Goal: Book appointment/travel/reservation

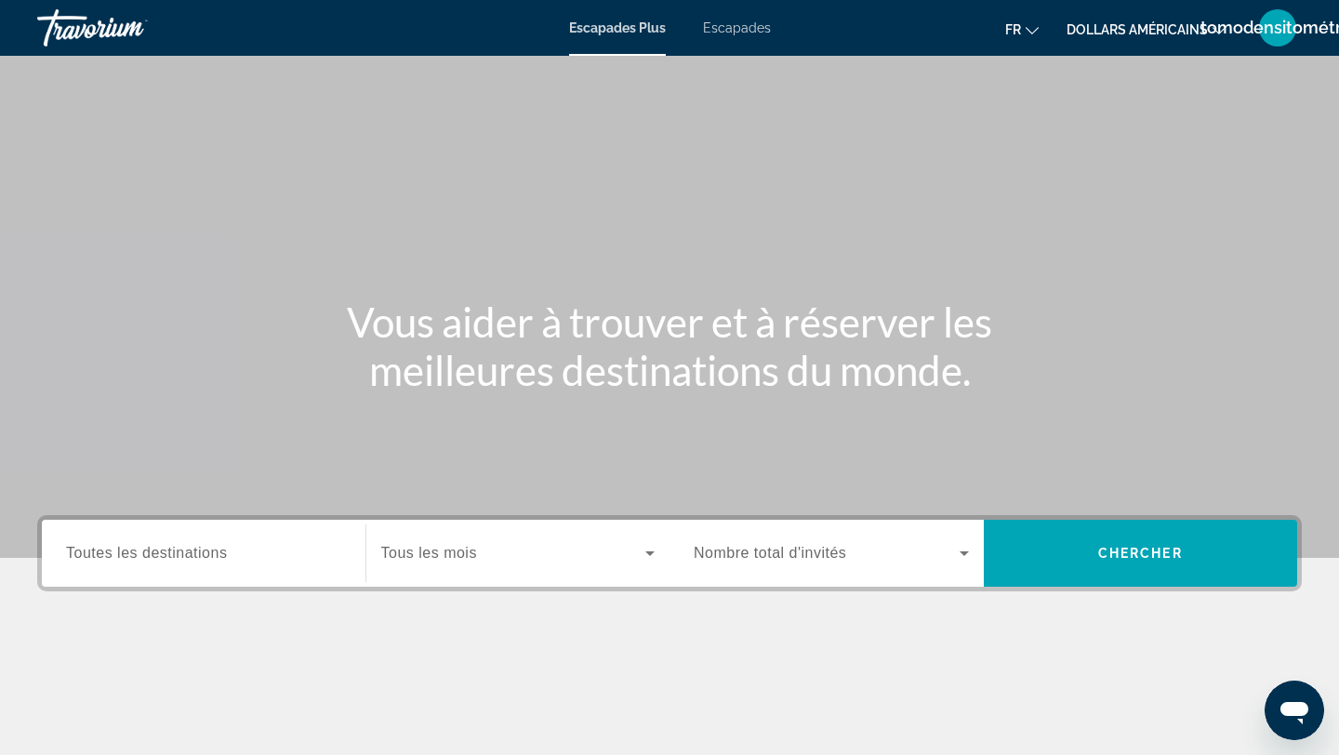
click at [548, 631] on div "Destination Toutes les destinations Start Month Tous les mois Occupancy Nombre …" at bounding box center [669, 646] width 1339 height 262
click at [313, 556] on input "Destination Toutes les destinations" at bounding box center [203, 554] width 275 height 22
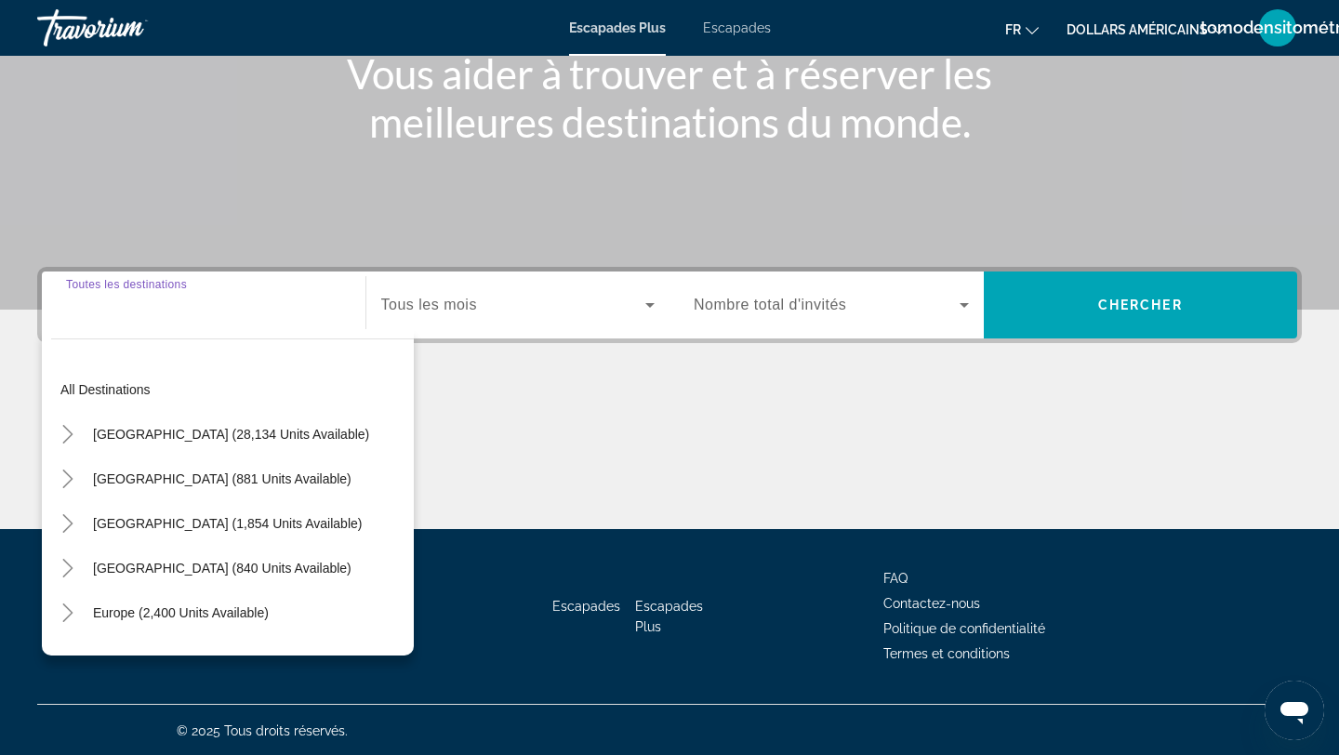
scroll to position [250, 0]
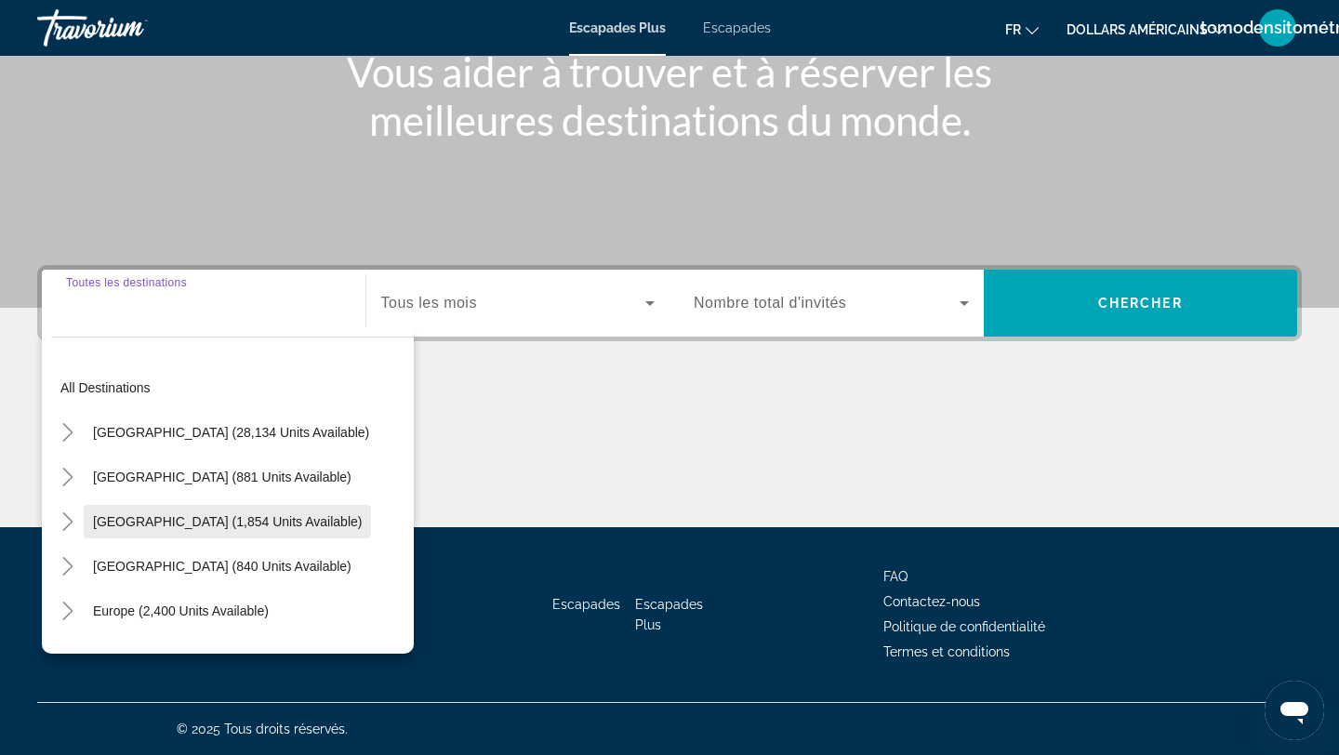
click at [215, 520] on span "Canada (1,854 units available)" at bounding box center [227, 521] width 269 height 15
type input "**********"
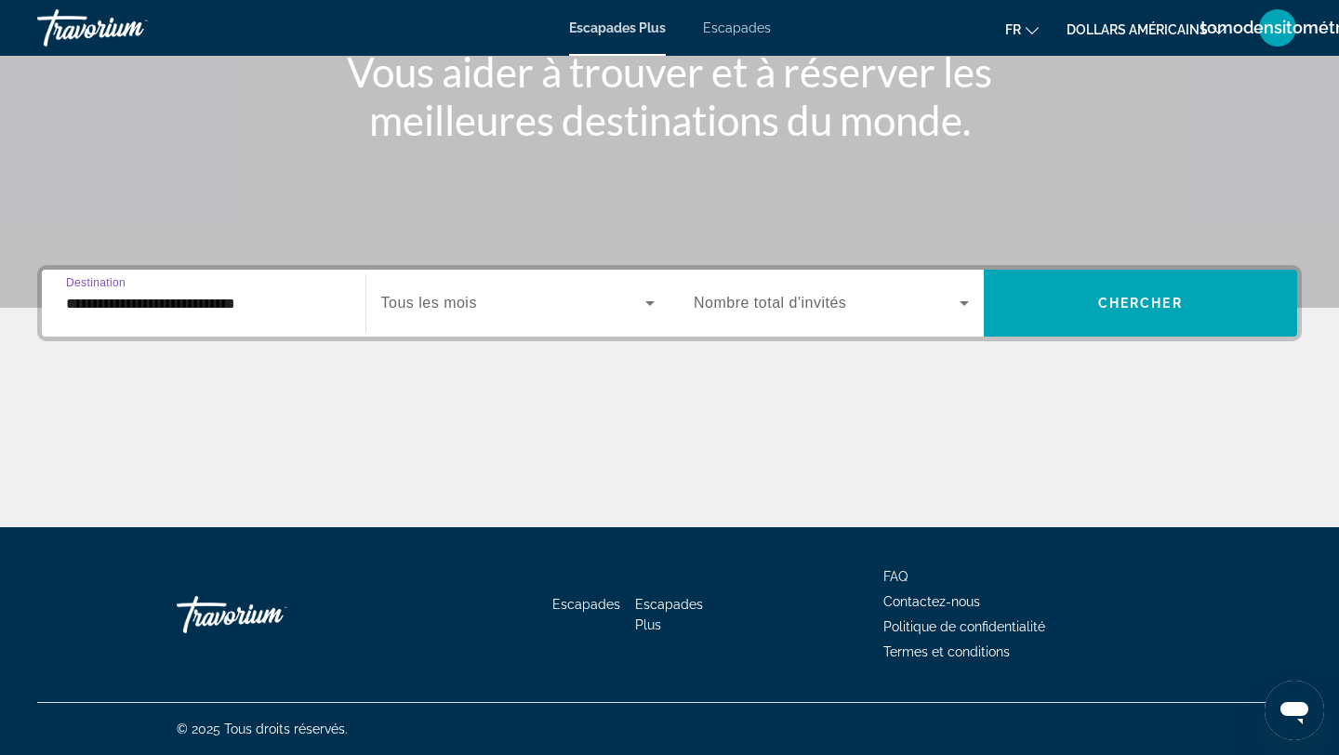
click at [463, 329] on div "Start Month Tous les mois" at bounding box center [517, 303] width 305 height 67
click at [465, 295] on span "Tous les mois" at bounding box center [429, 303] width 96 height 16
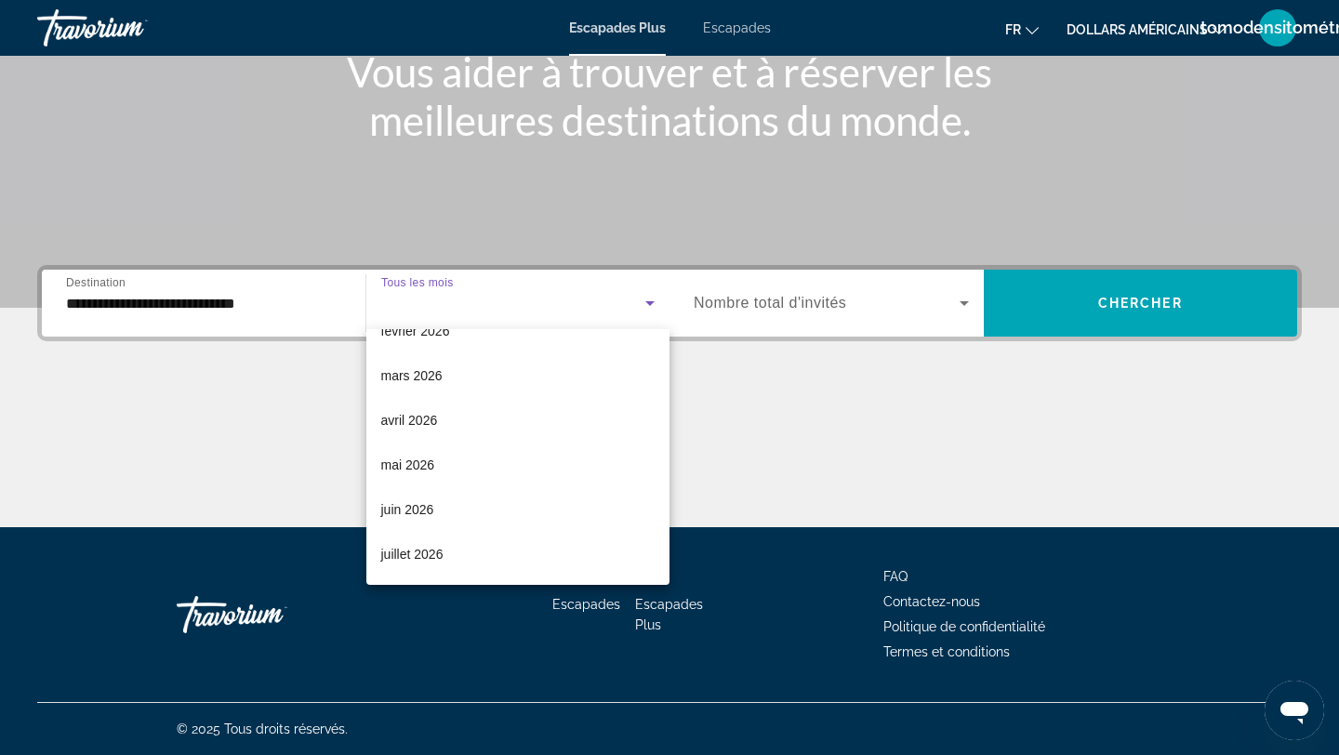
scroll to position [257, 0]
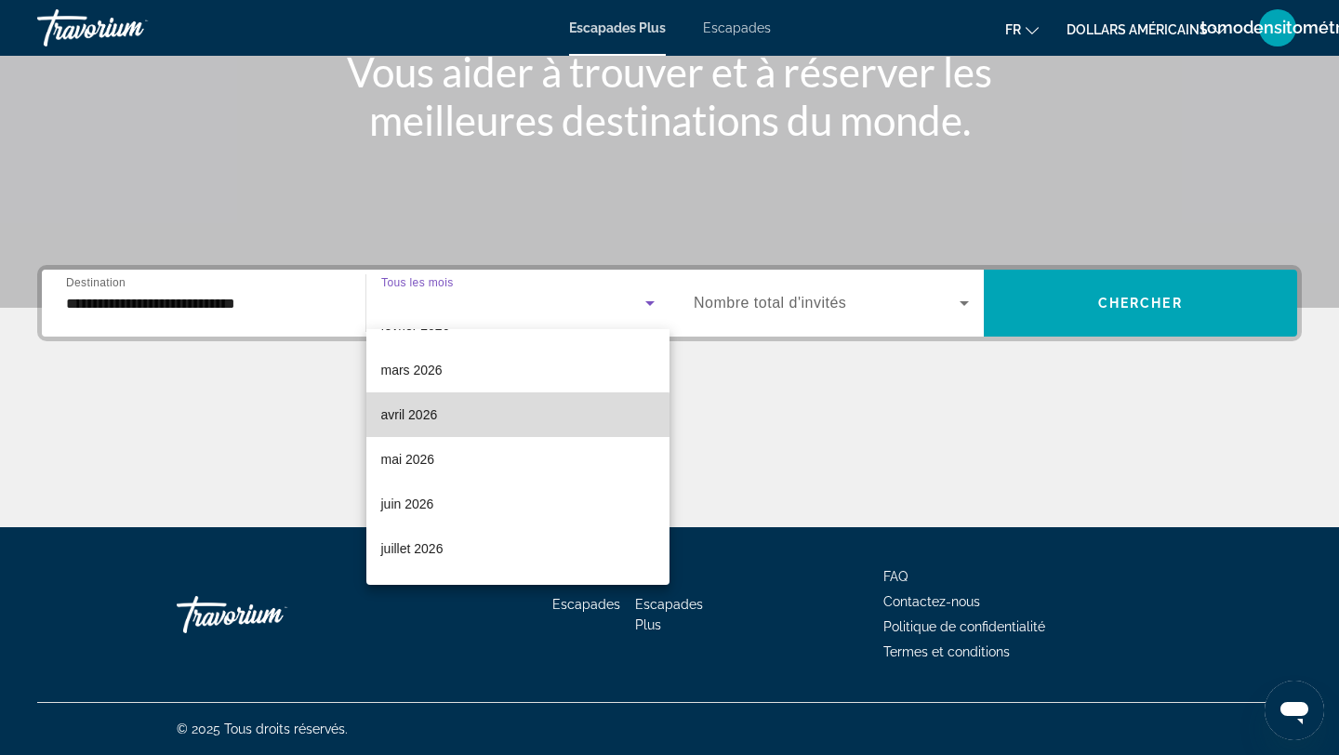
click at [463, 422] on mat-option "avril 2026" at bounding box center [518, 414] width 304 height 45
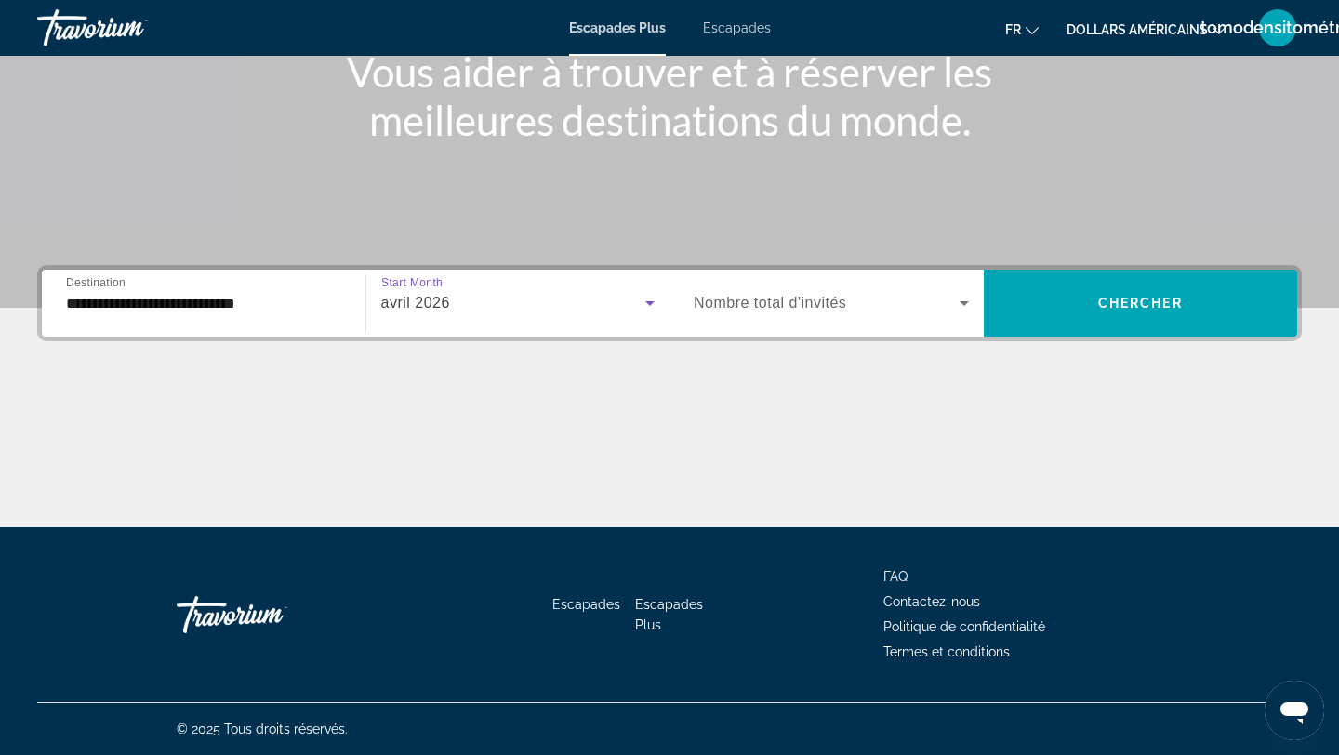
click at [486, 335] on div "Start Month Tous les mois avril 2026" at bounding box center [517, 303] width 305 height 67
click at [502, 307] on div "avril 2026" at bounding box center [513, 303] width 265 height 22
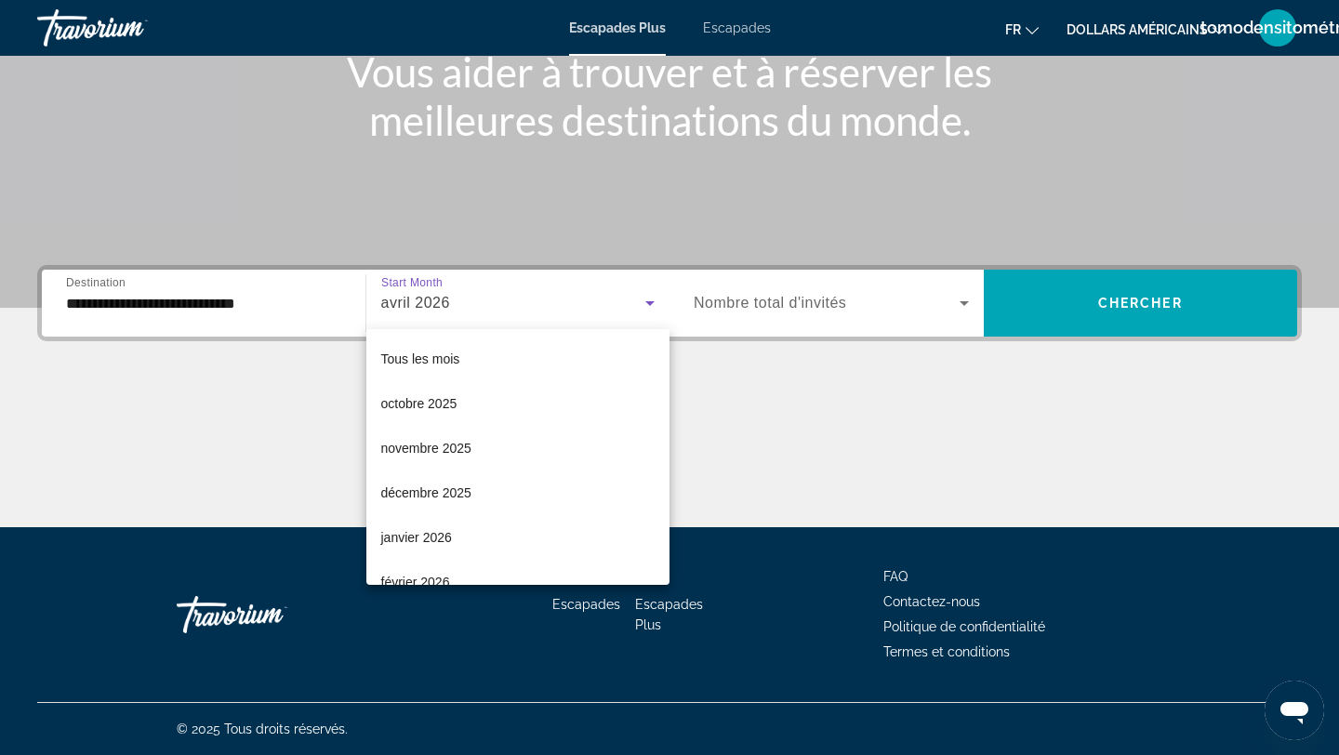
scroll to position [109, 0]
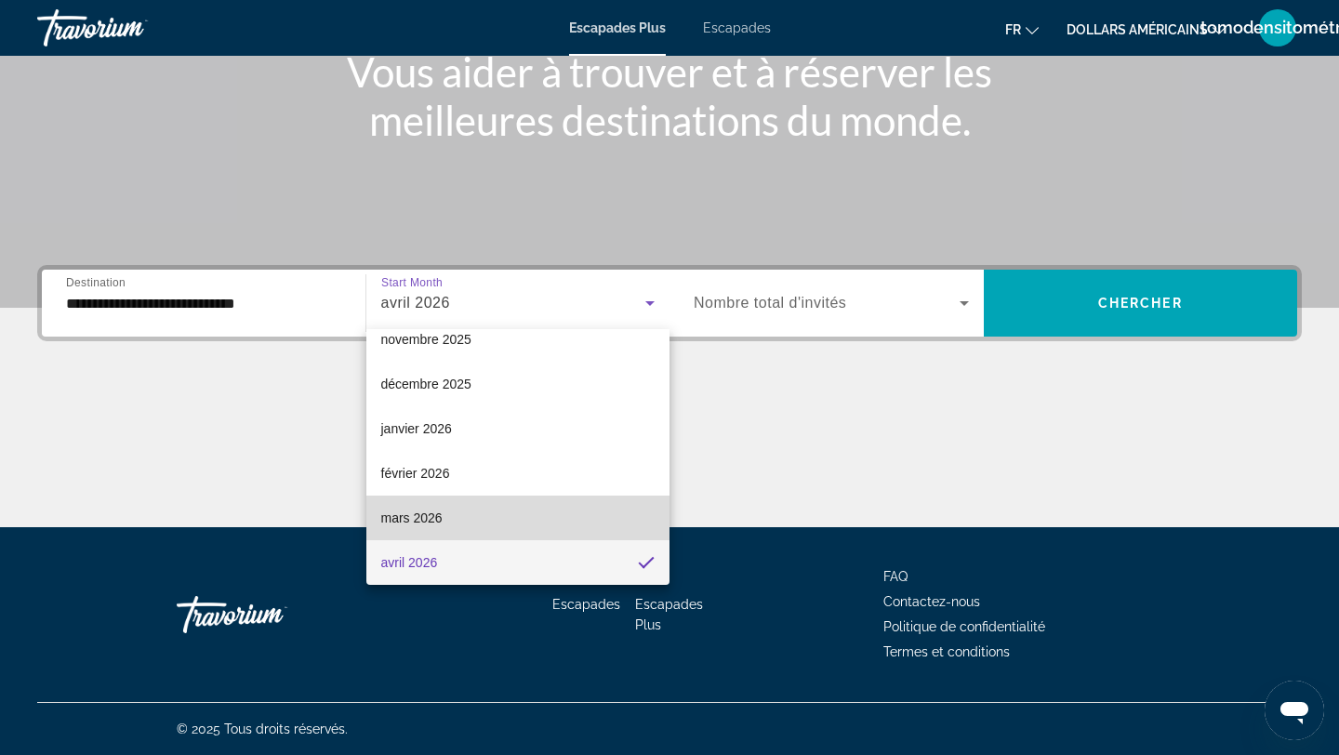
click at [412, 503] on mat-option "mars 2026" at bounding box center [518, 518] width 304 height 45
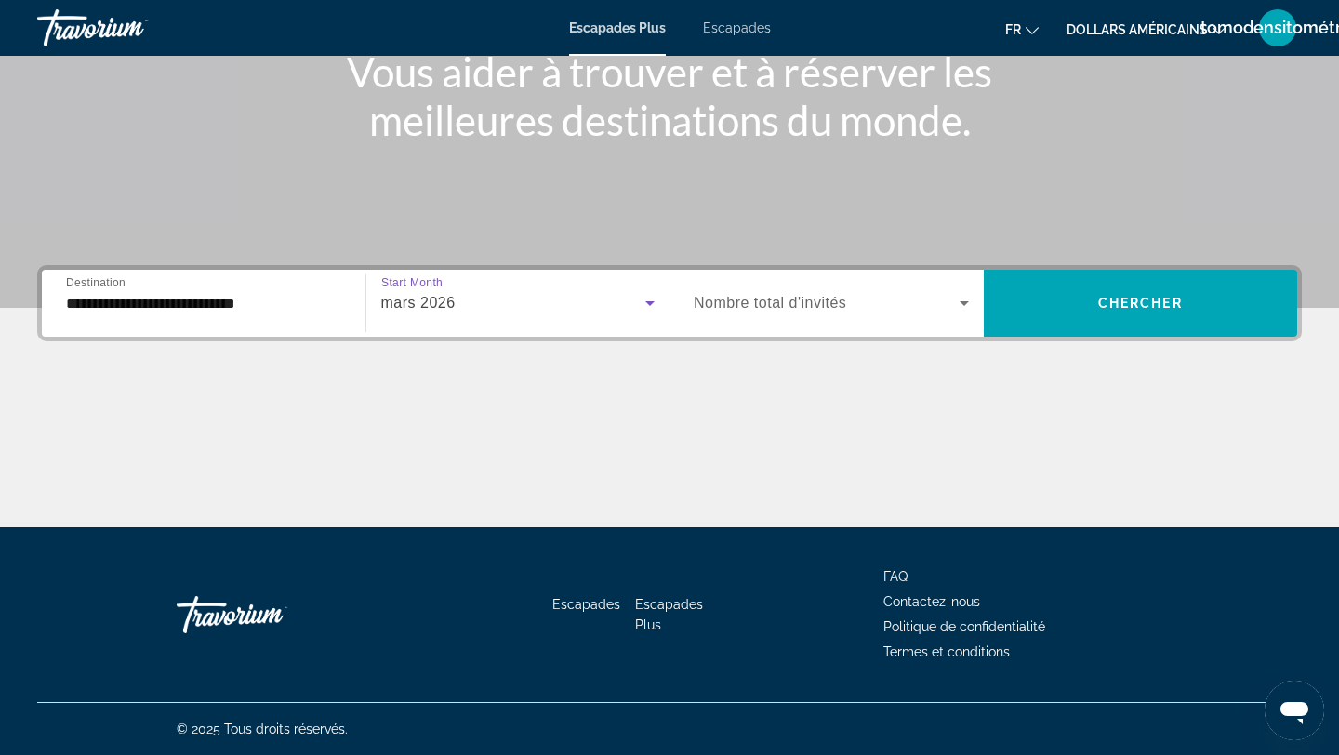
click at [883, 323] on div "Widget de recherche" at bounding box center [831, 303] width 275 height 52
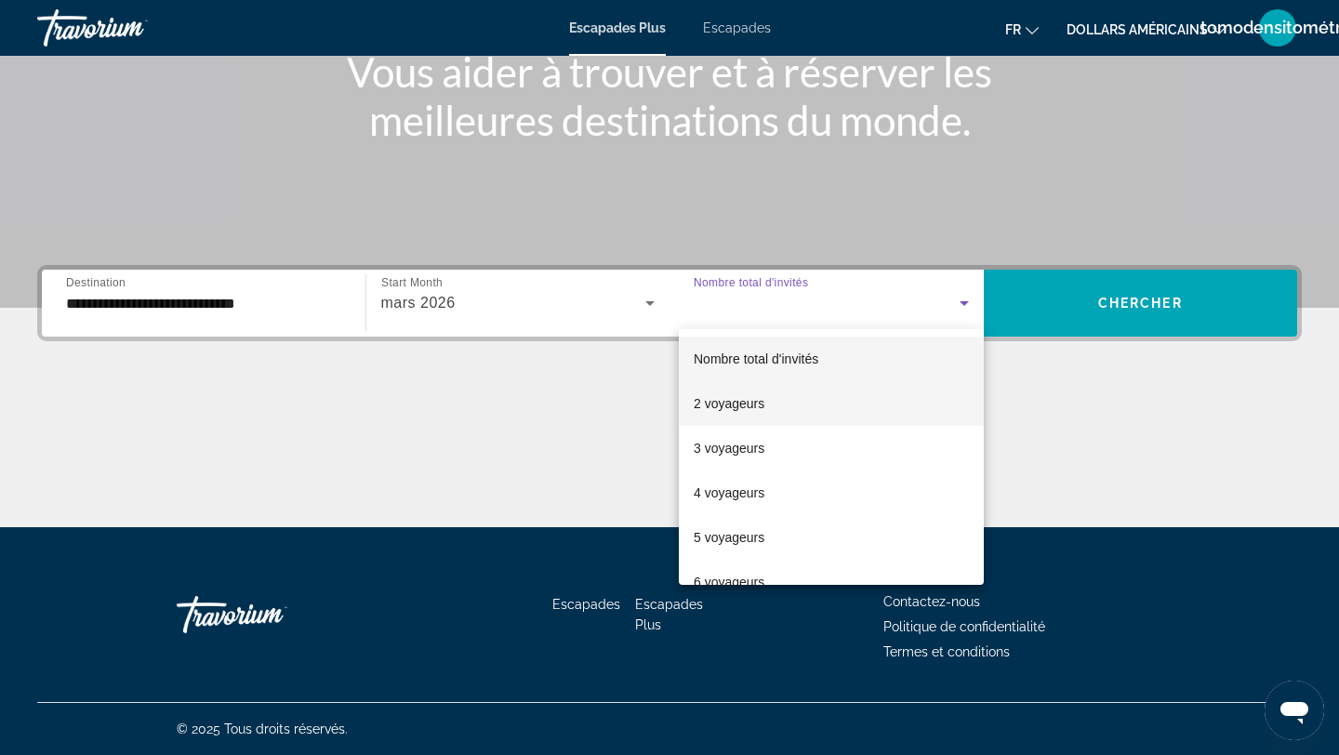
click at [741, 403] on font "2 voyageurs" at bounding box center [729, 403] width 71 height 15
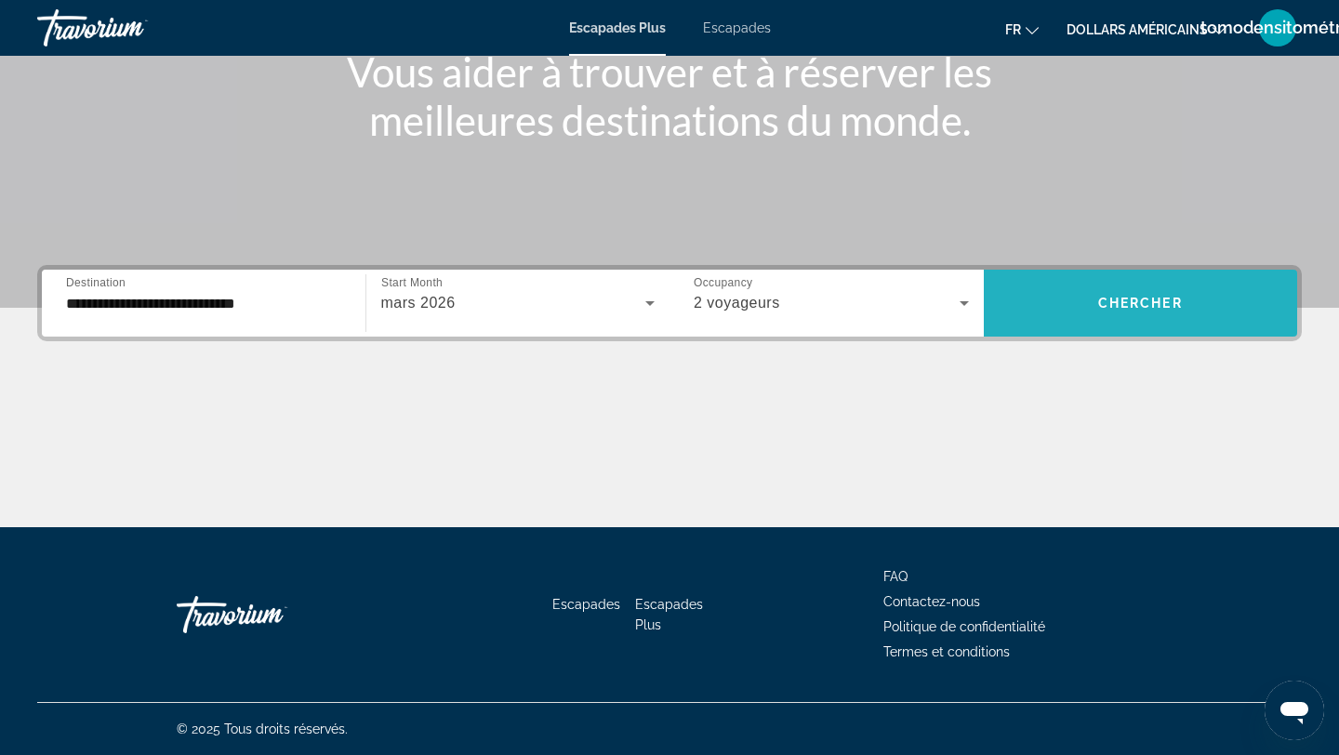
click at [1106, 296] on span "Chercher" at bounding box center [1140, 303] width 85 height 15
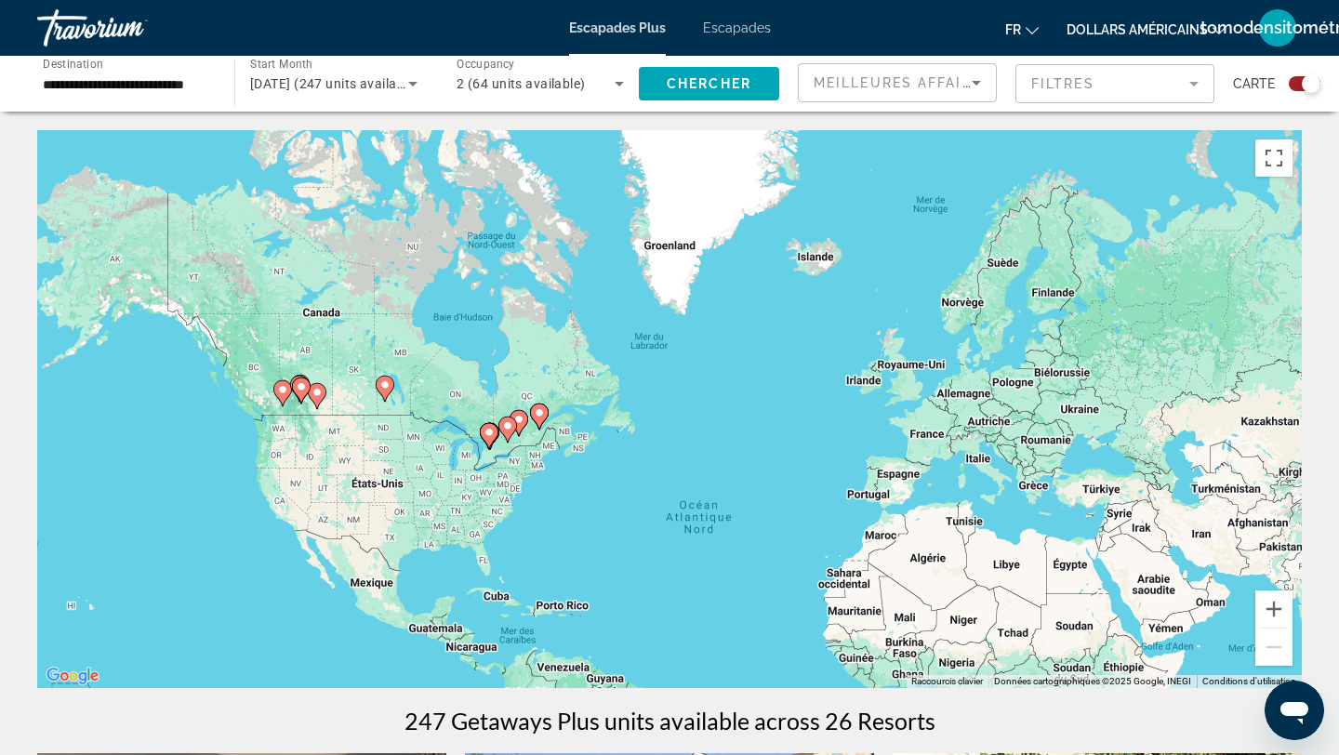
drag, startPoint x: 241, startPoint y: 194, endPoint x: 344, endPoint y: 356, distance: 191.9
click at [344, 356] on div "Pour activer le glissement avec le clavier, appuyez sur Alt+Entrée. Une fois ce…" at bounding box center [669, 409] width 1265 height 558
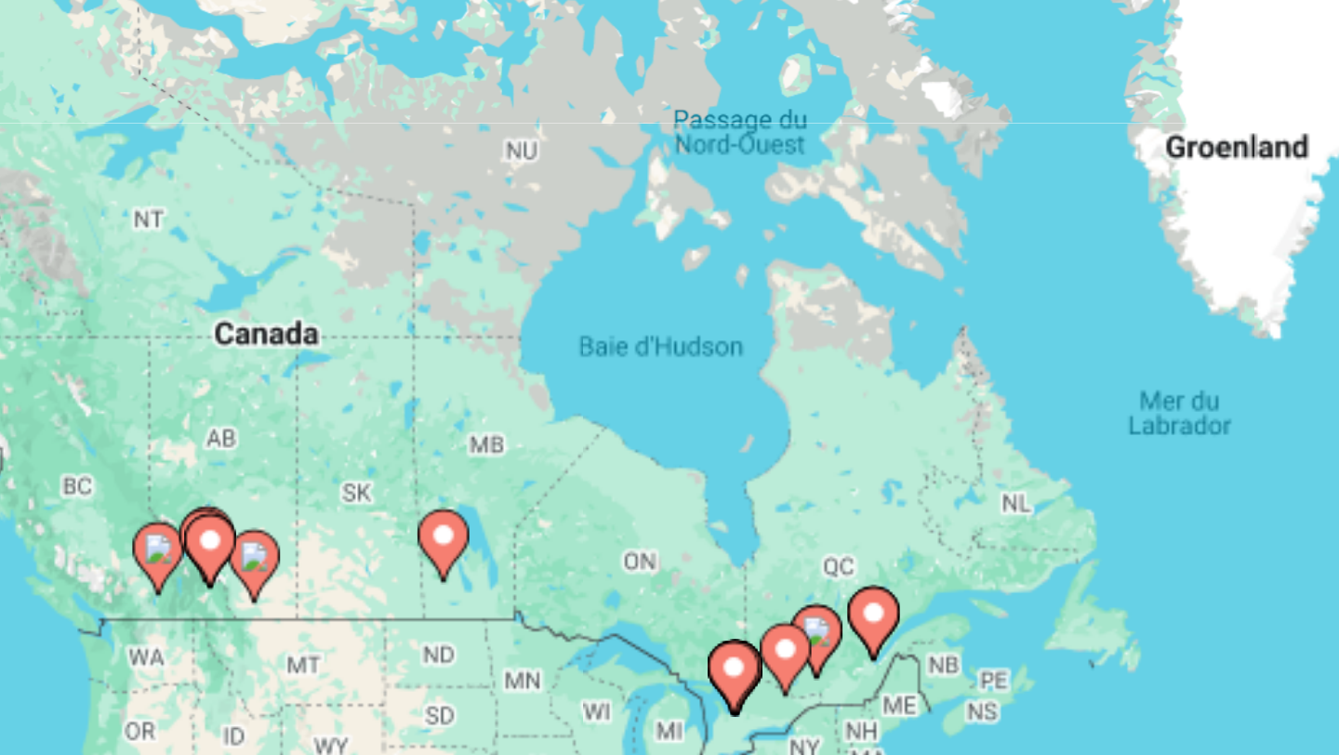
click at [404, 412] on image "Contenu principal" at bounding box center [402, 407] width 11 height 11
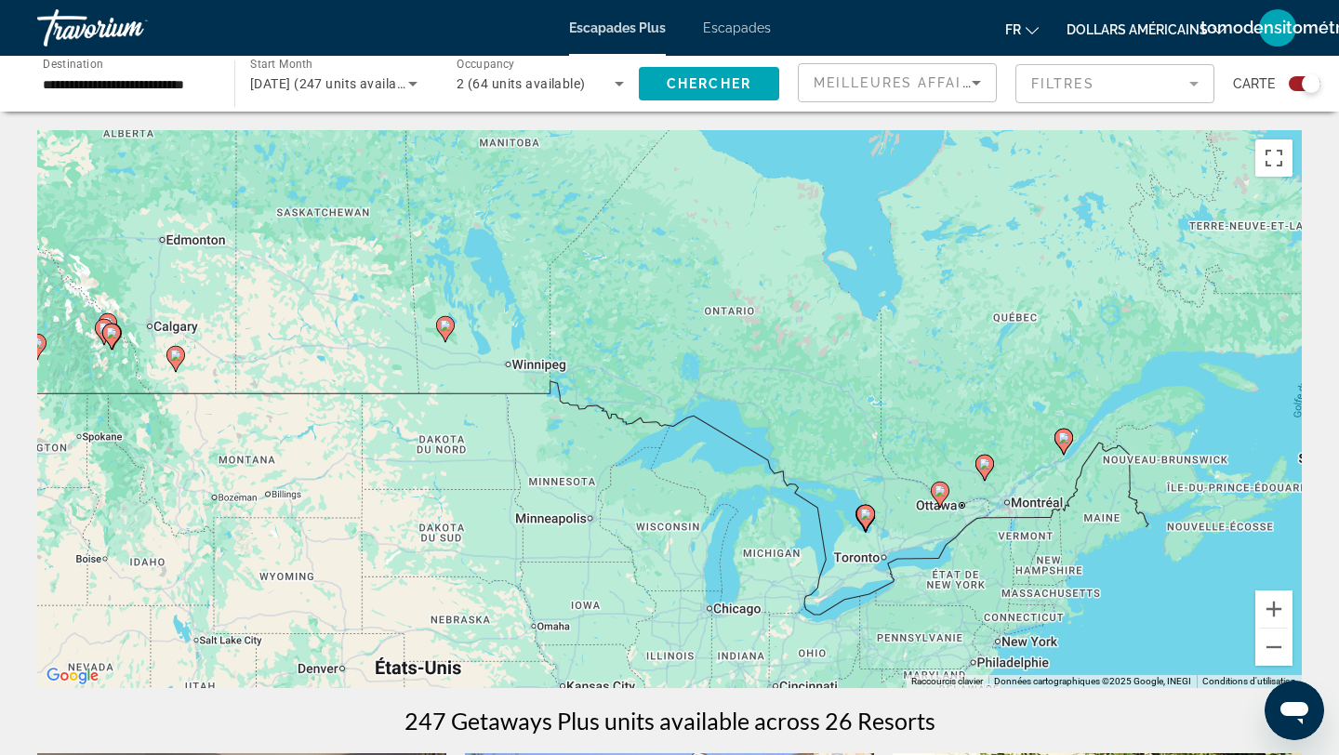
drag, startPoint x: 1221, startPoint y: 474, endPoint x: 965, endPoint y: 395, distance: 267.6
click at [965, 395] on div "Pour activer le glissement avec le clavier, appuyez sur Alt+Entrée. Une fois ce…" at bounding box center [669, 409] width 1265 height 558
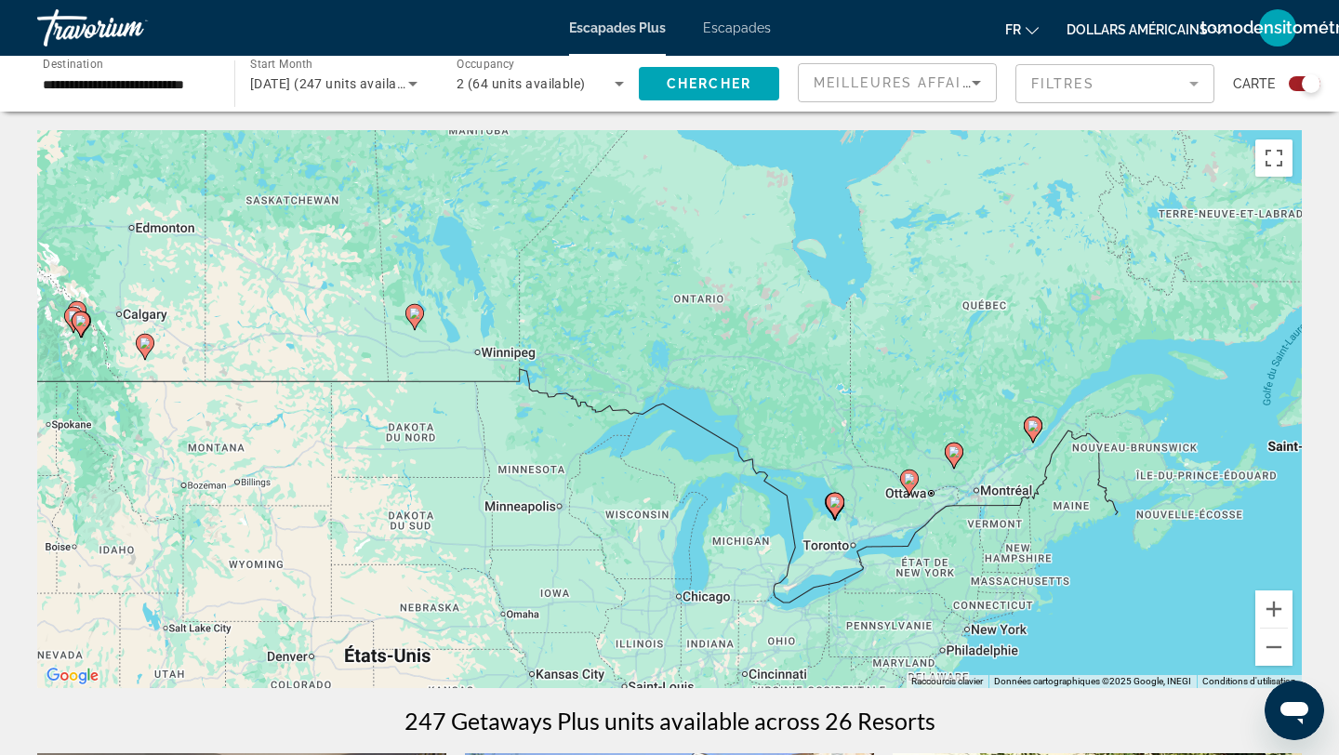
click at [1008, 479] on div "Pour activer le glissement avec le clavier, appuyez sur Alt+Entrée. Une fois ce…" at bounding box center [669, 409] width 1265 height 558
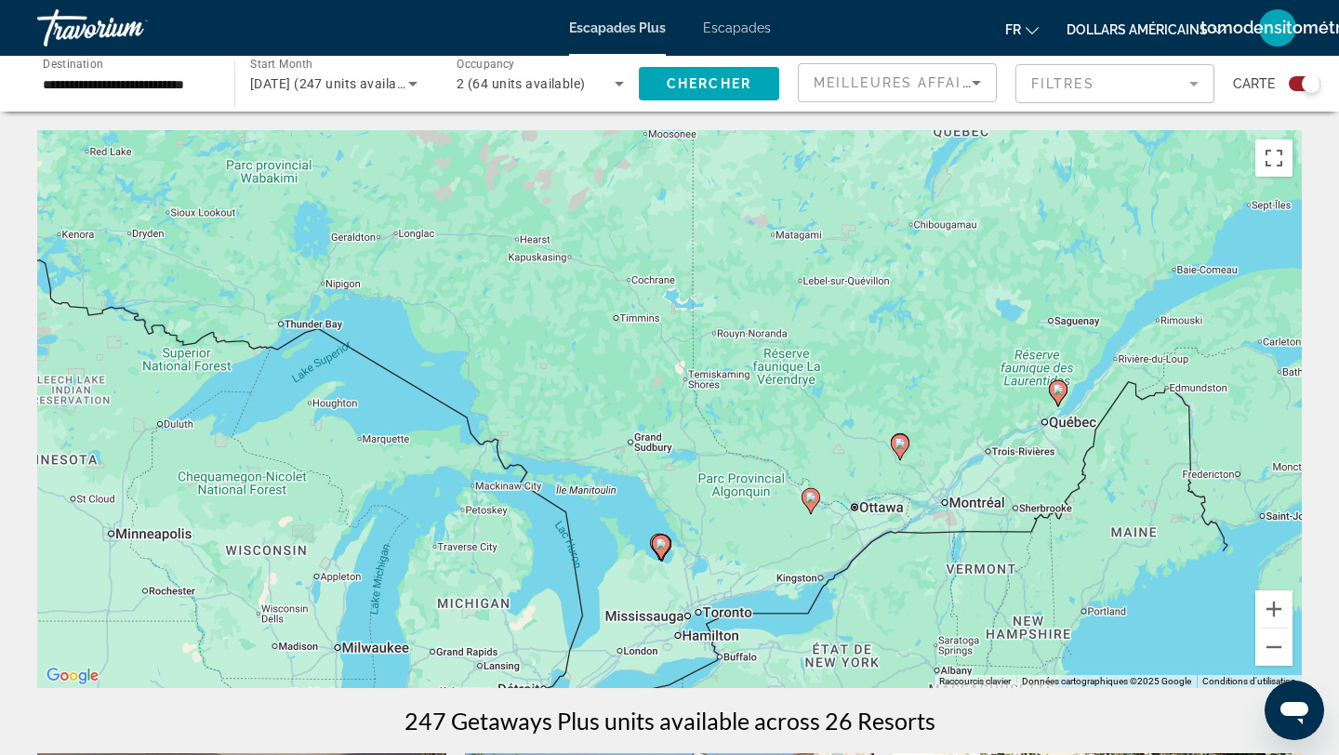
click at [1008, 479] on div "Pour activer le glissement avec le clavier, appuyez sur Alt+Entrée. Une fois ce…" at bounding box center [669, 409] width 1265 height 558
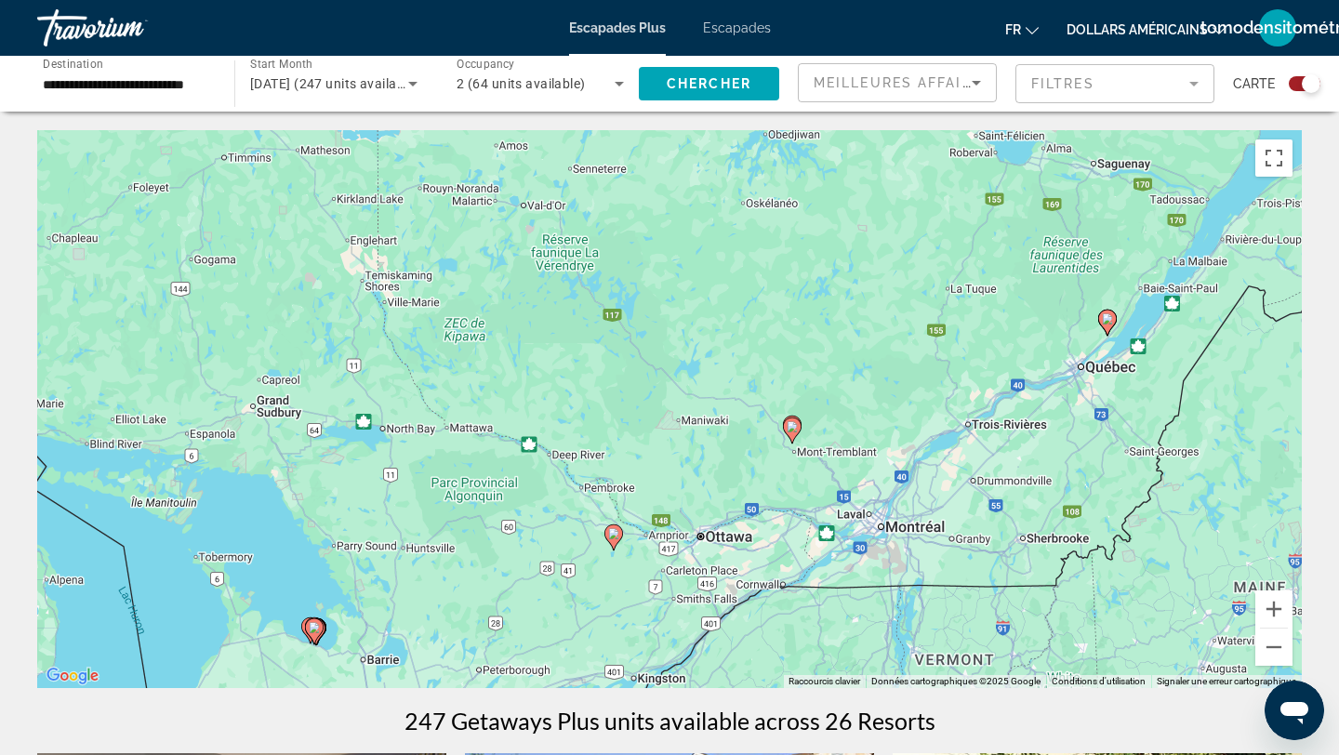
click at [1008, 479] on div "Pour activer le glissement avec le clavier, appuyez sur Alt+Entrée. Une fois ce…" at bounding box center [669, 409] width 1265 height 558
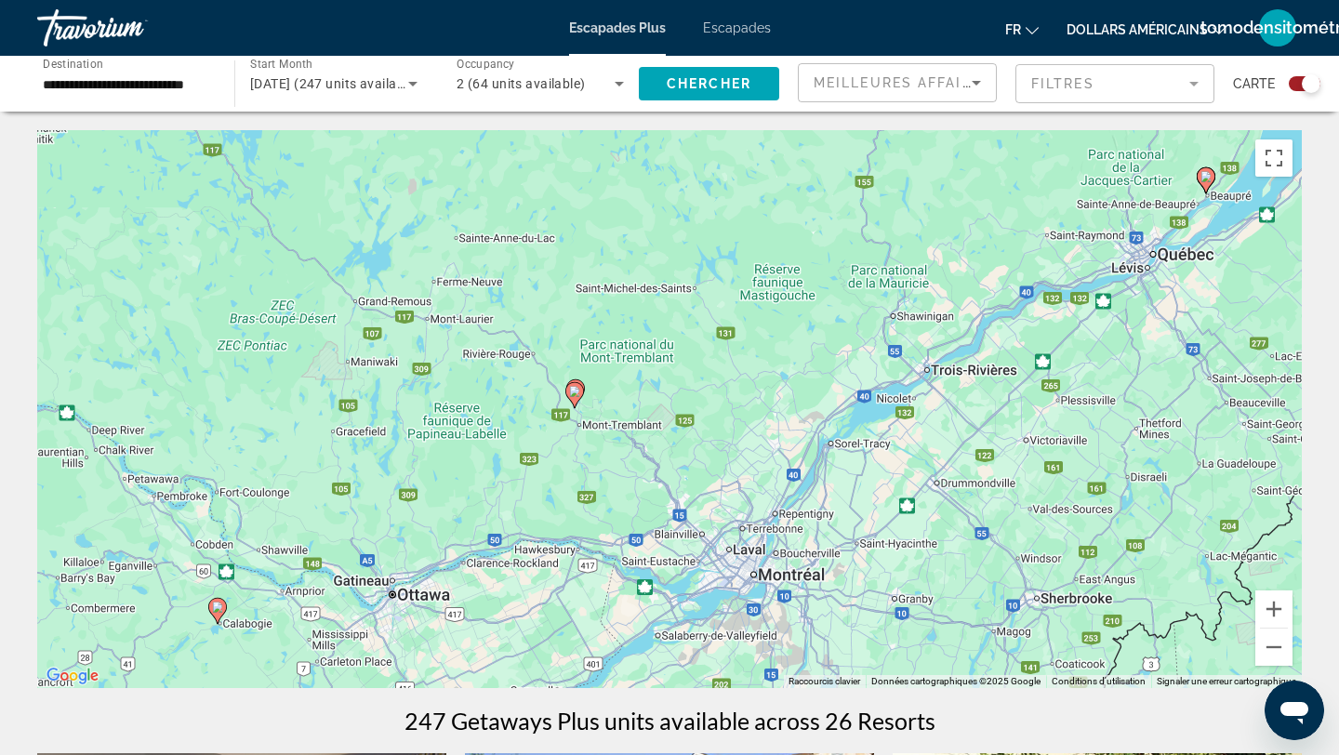
click at [574, 399] on icon "Contenu principal" at bounding box center [574, 395] width 17 height 24
type input "**********"
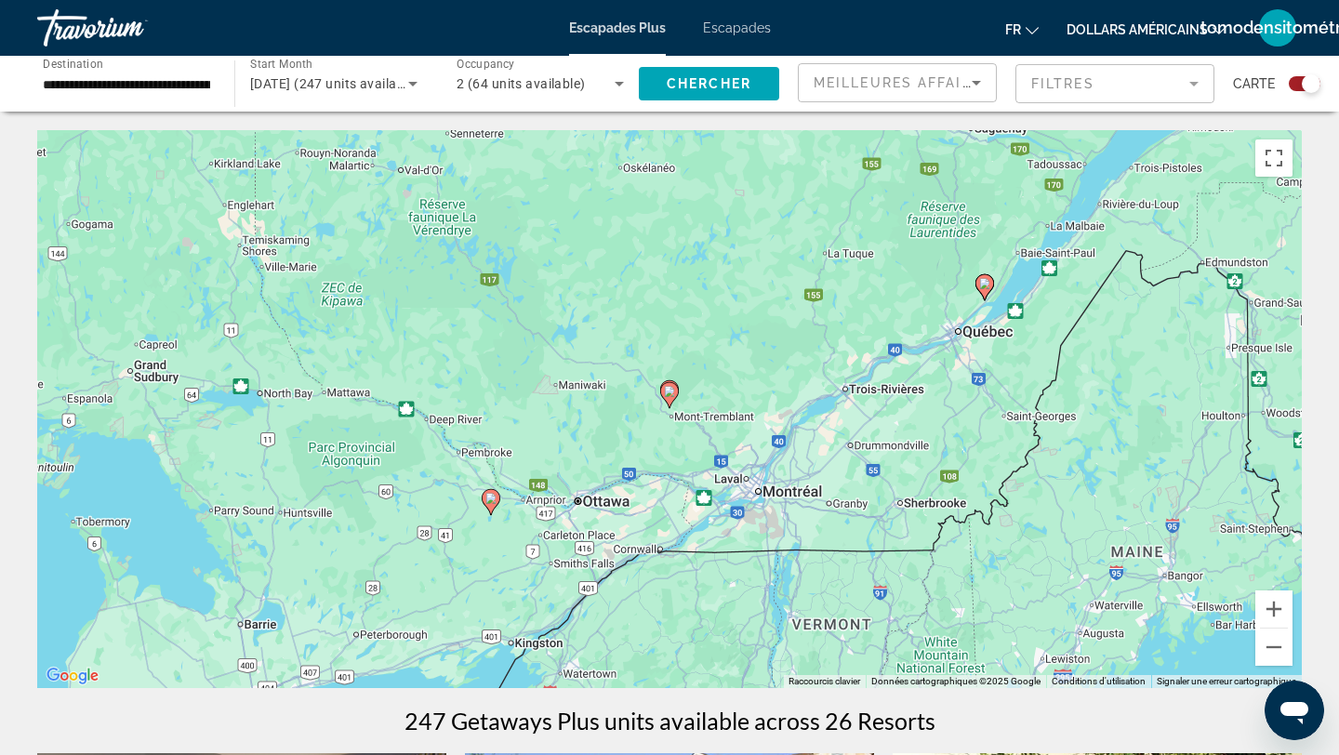
click at [991, 298] on gmp-advanced-marker "Contenu principal" at bounding box center [984, 287] width 19 height 28
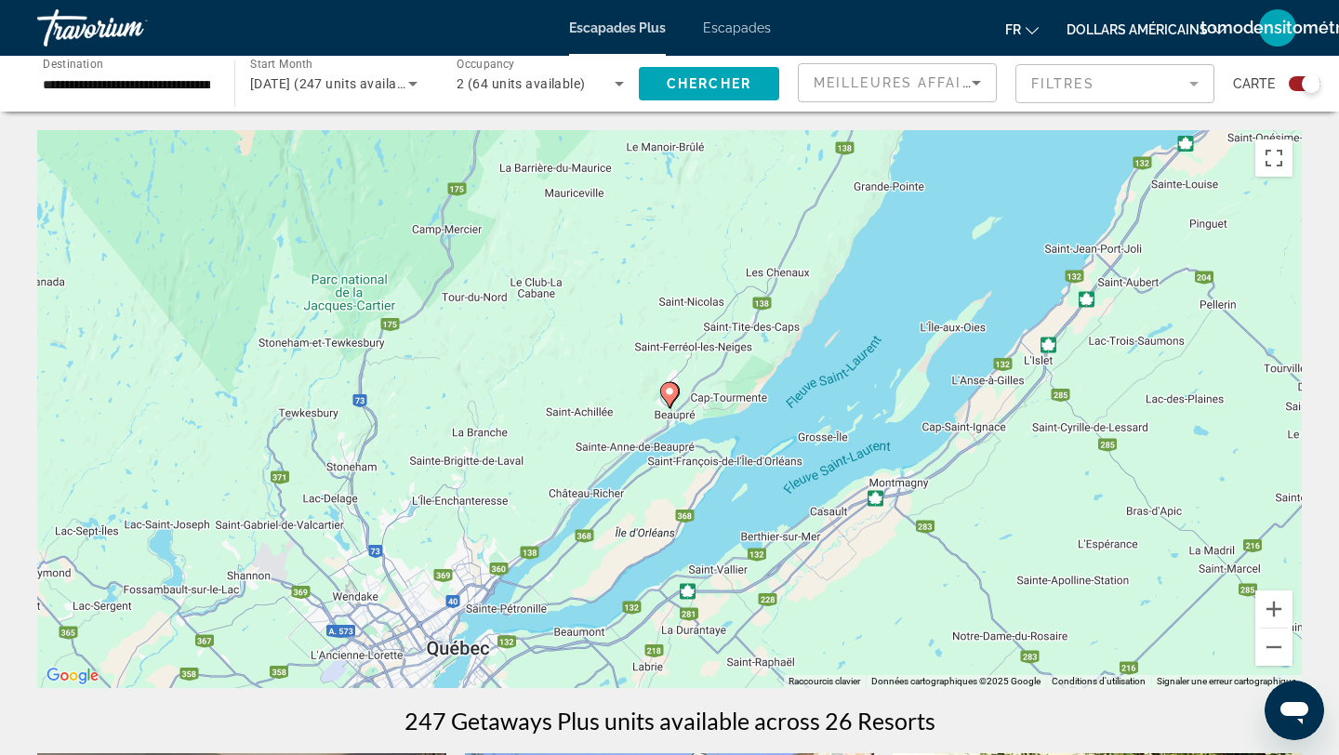
click at [671, 402] on icon "Contenu principal" at bounding box center [669, 395] width 19 height 26
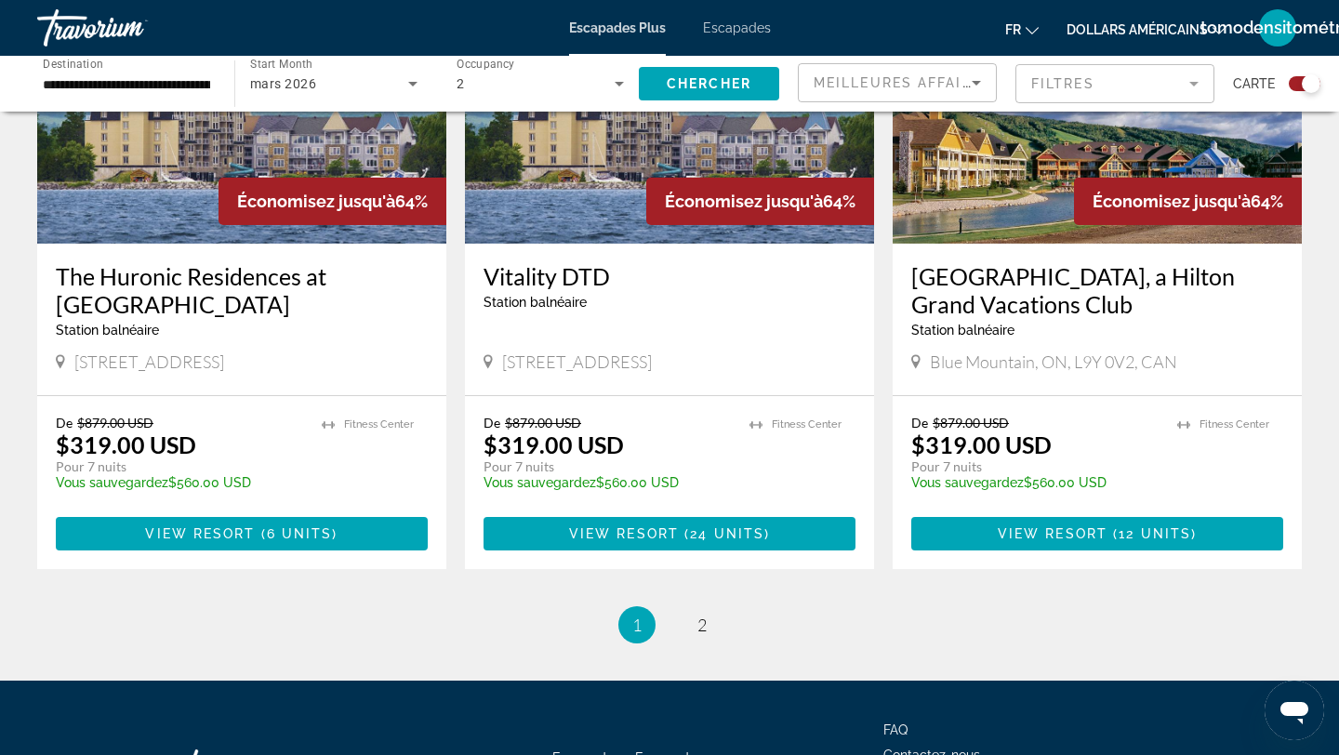
scroll to position [2913, 0]
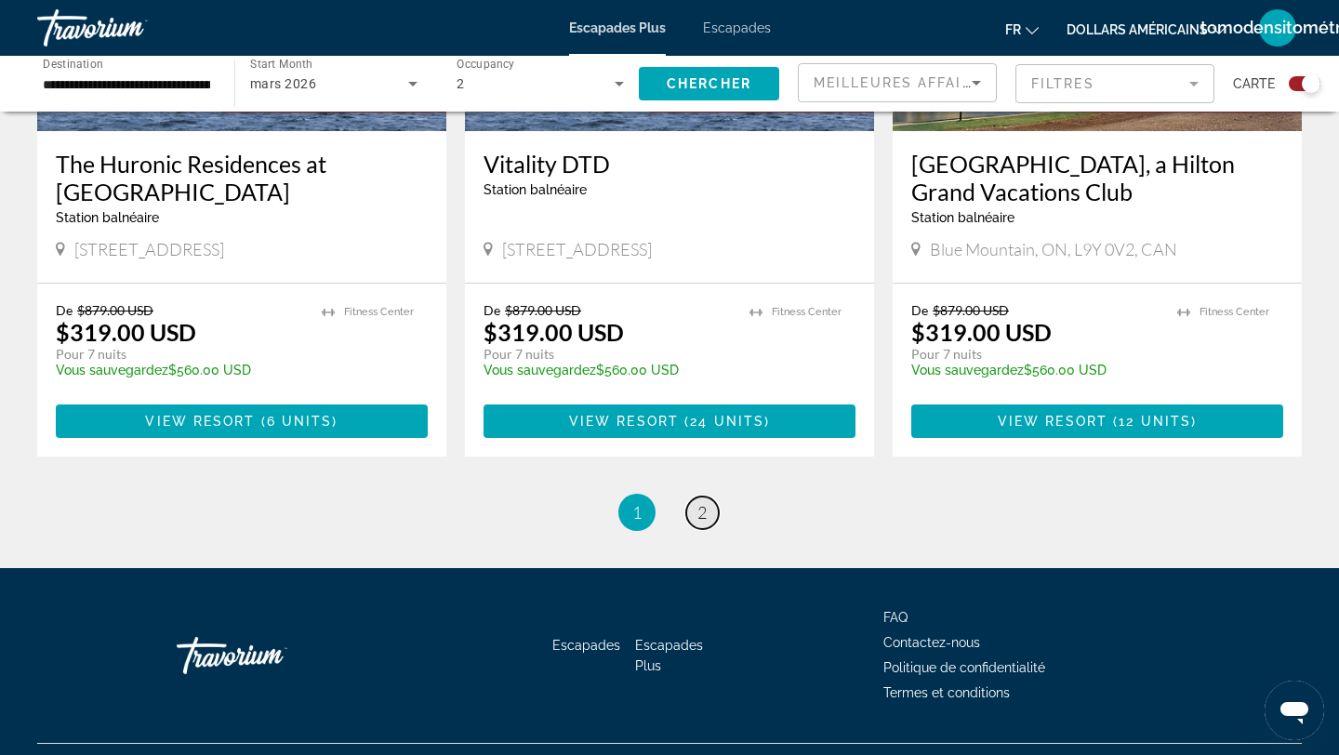
click at [694, 497] on link "page 2" at bounding box center [702, 513] width 33 height 33
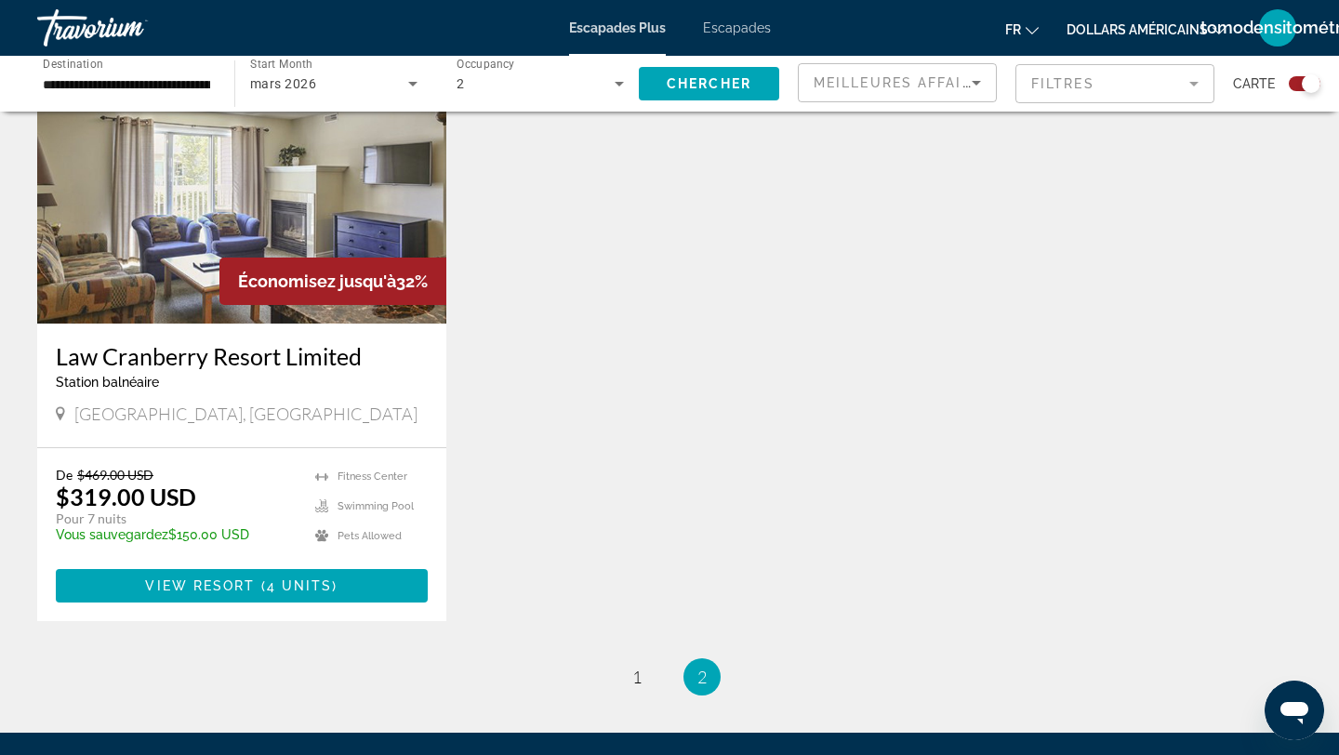
scroll to position [2023, 0]
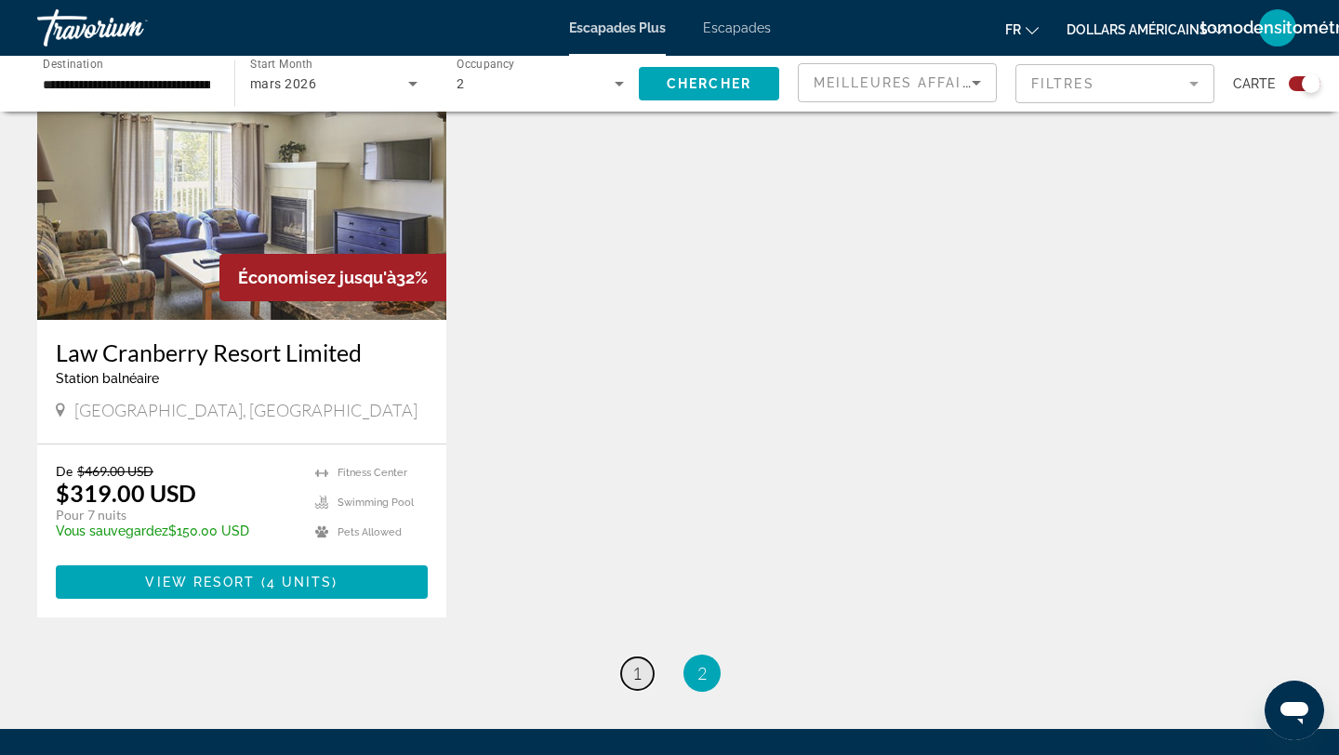
click at [632, 676] on span "1" at bounding box center [636, 673] width 9 height 20
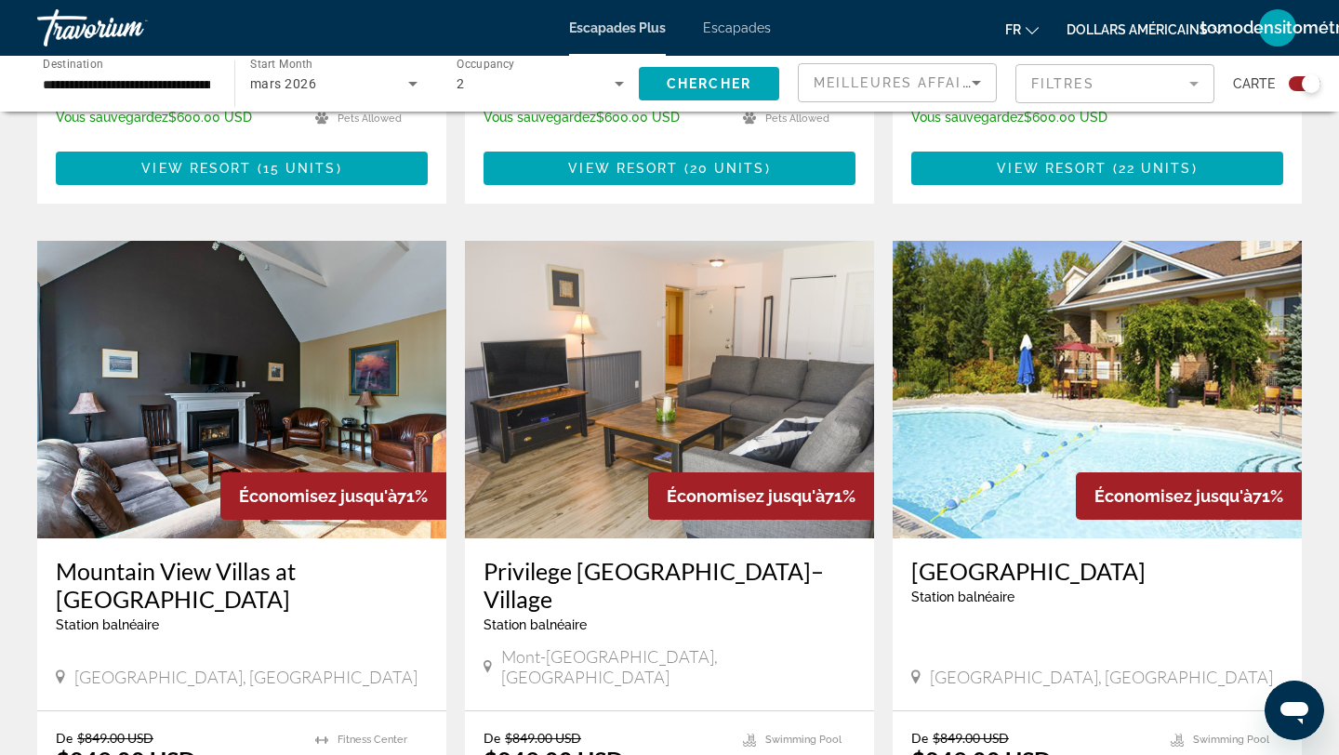
scroll to position [1157, 0]
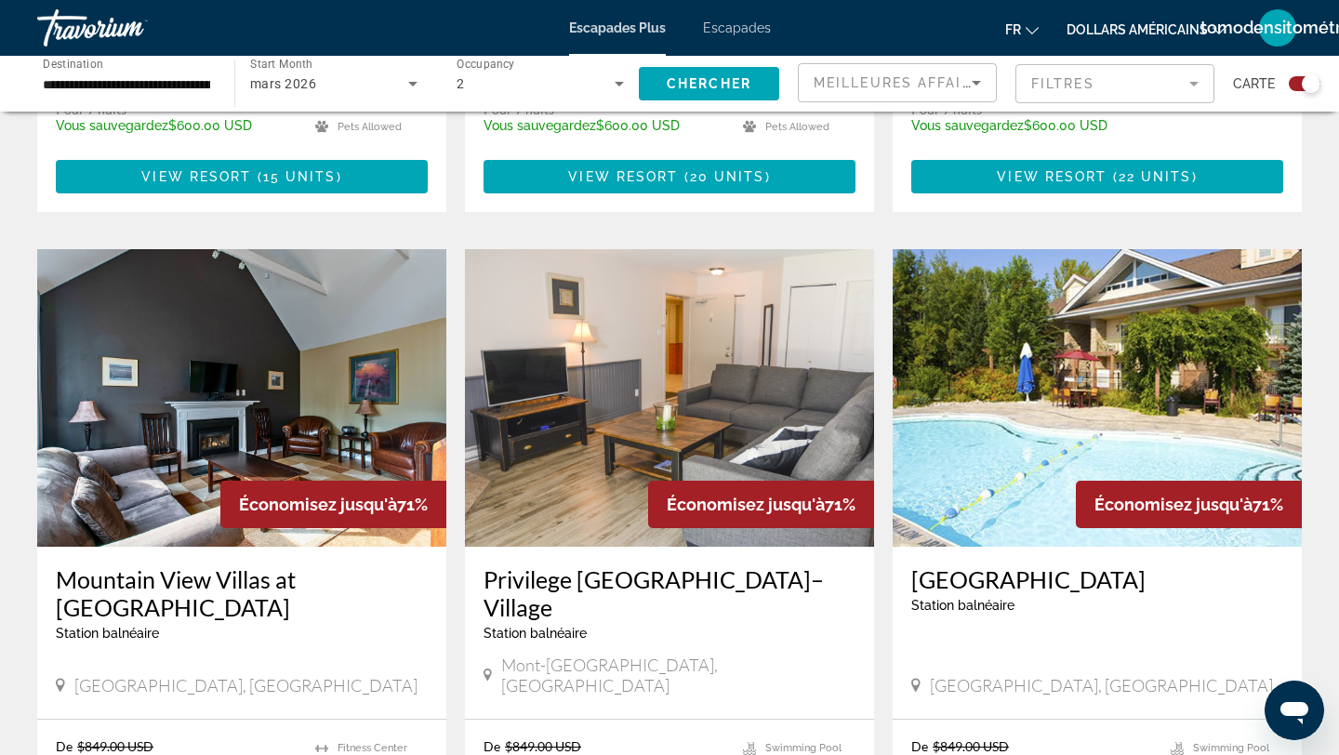
click at [981, 403] on img "Contenu principal" at bounding box center [1097, 398] width 409 height 298
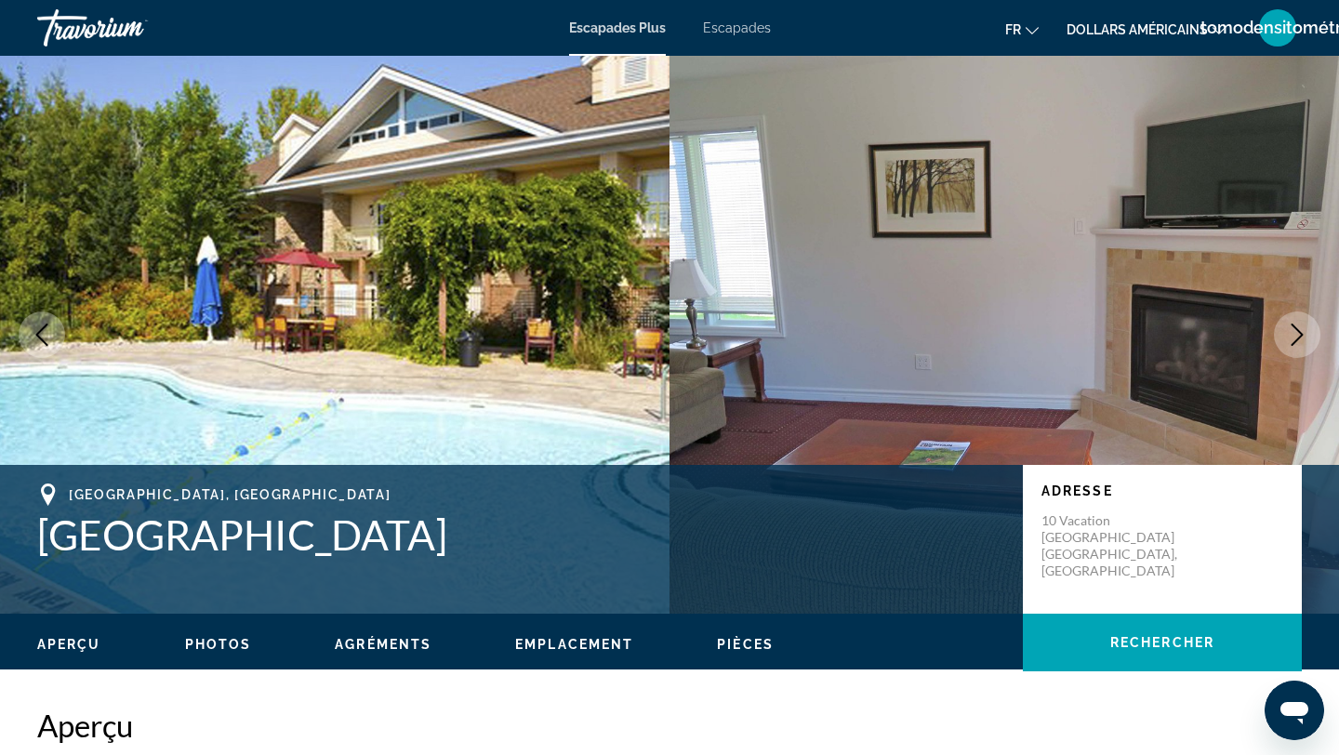
click at [1308, 315] on button "Next image" at bounding box center [1297, 335] width 46 height 46
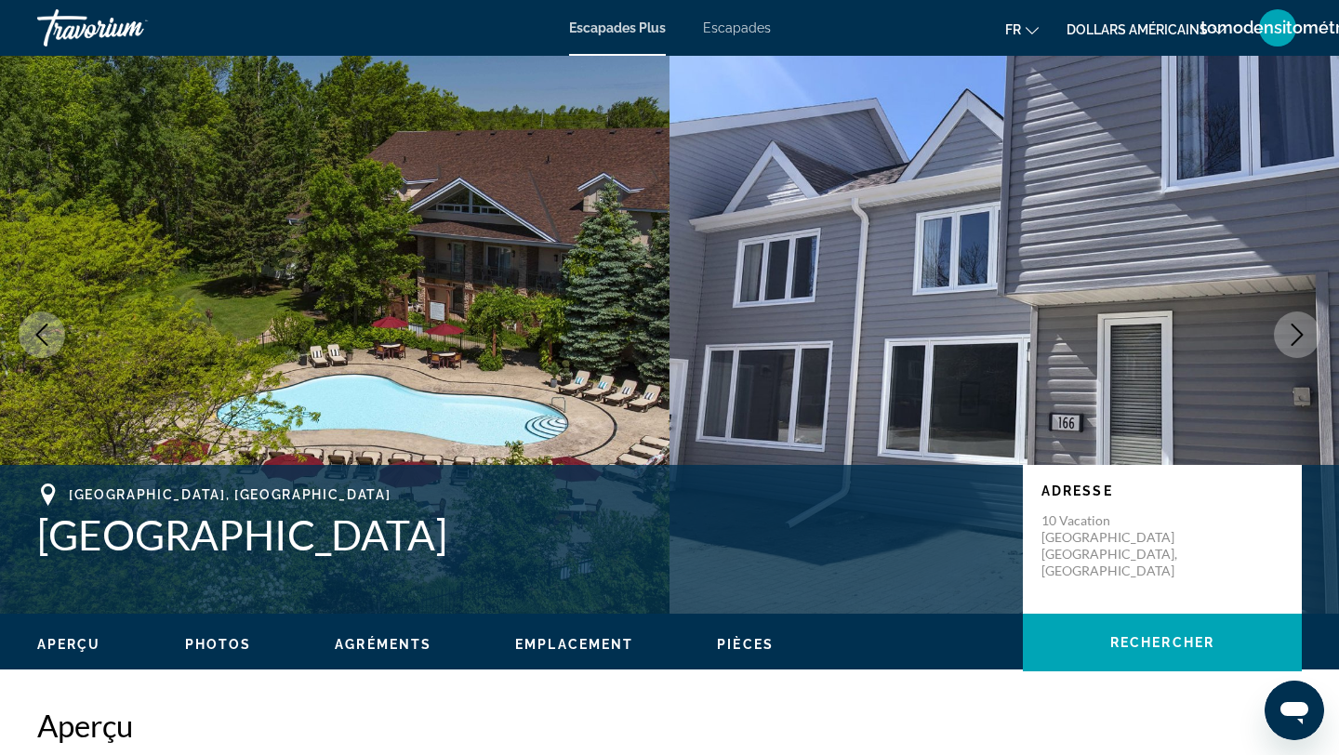
click at [1308, 315] on button "Next image" at bounding box center [1297, 335] width 46 height 46
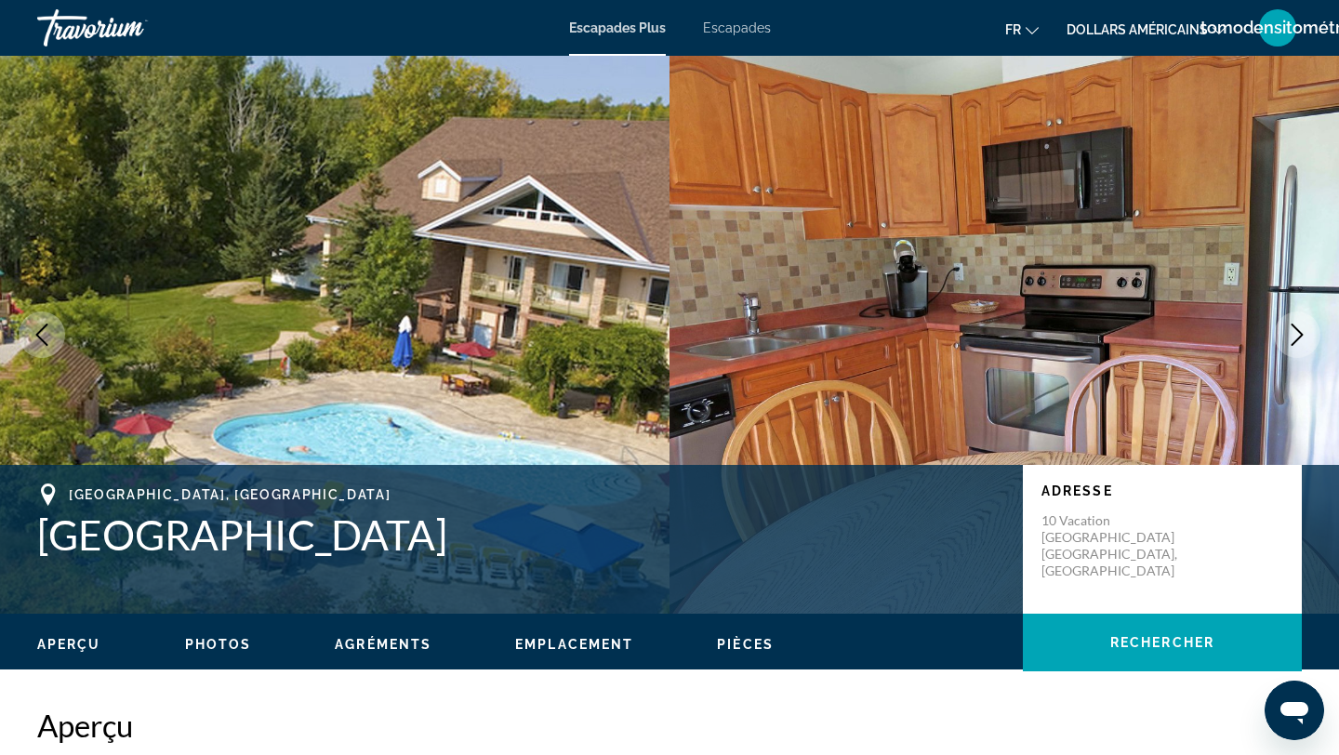
click at [1308, 315] on button "Next image" at bounding box center [1297, 335] width 46 height 46
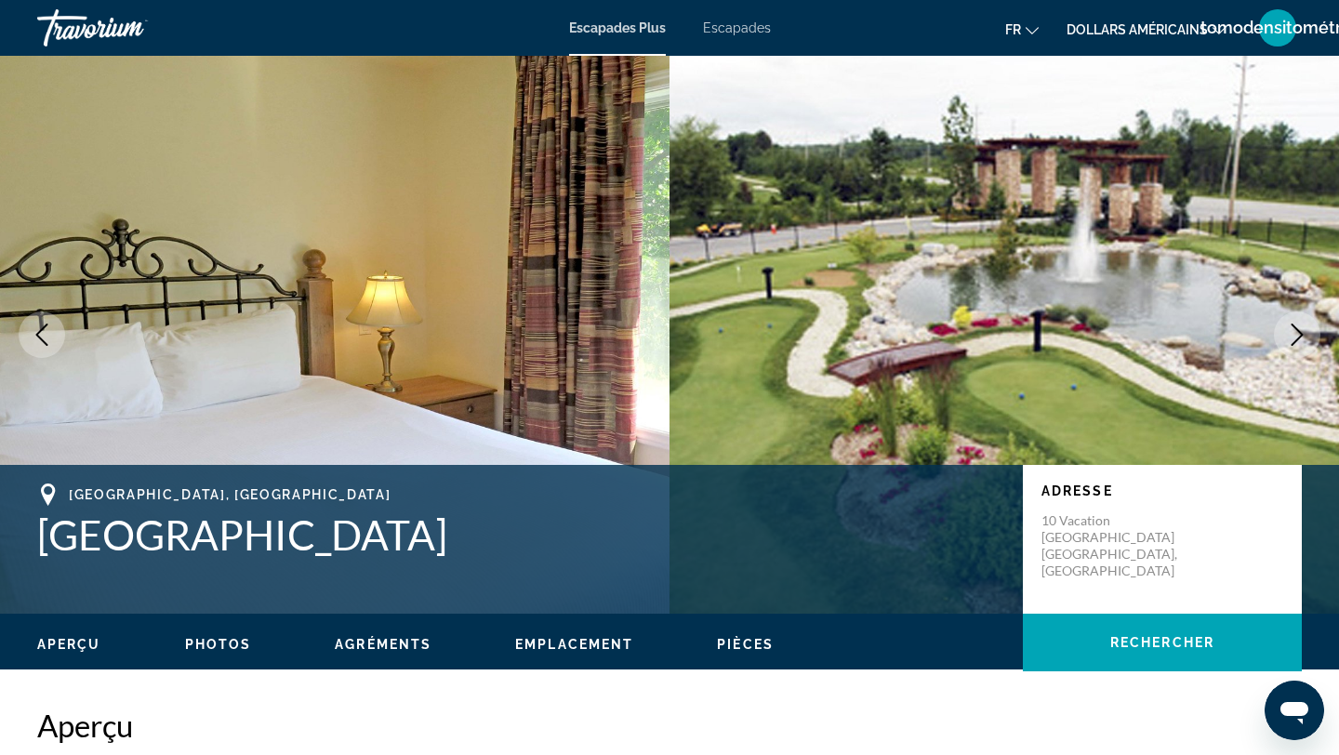
click at [1308, 315] on button "Next image" at bounding box center [1297, 335] width 46 height 46
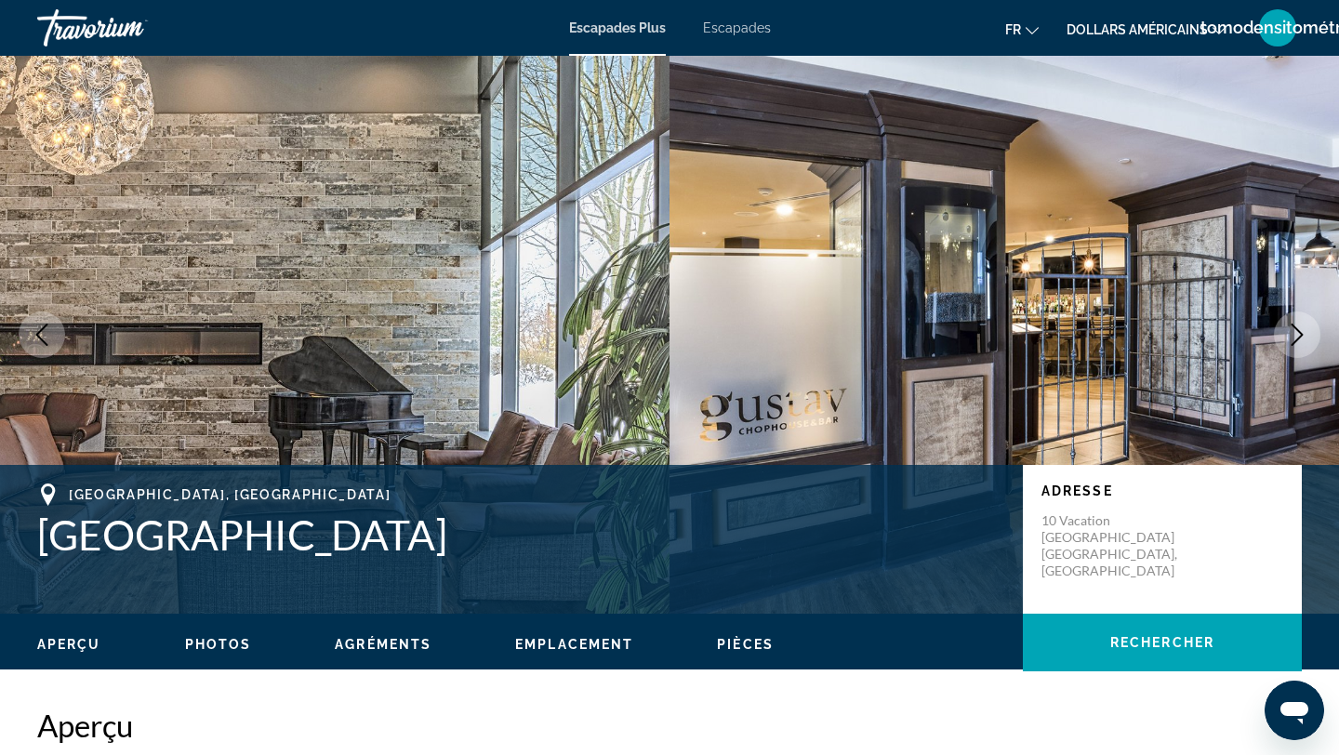
click at [1308, 315] on button "Next image" at bounding box center [1297, 335] width 46 height 46
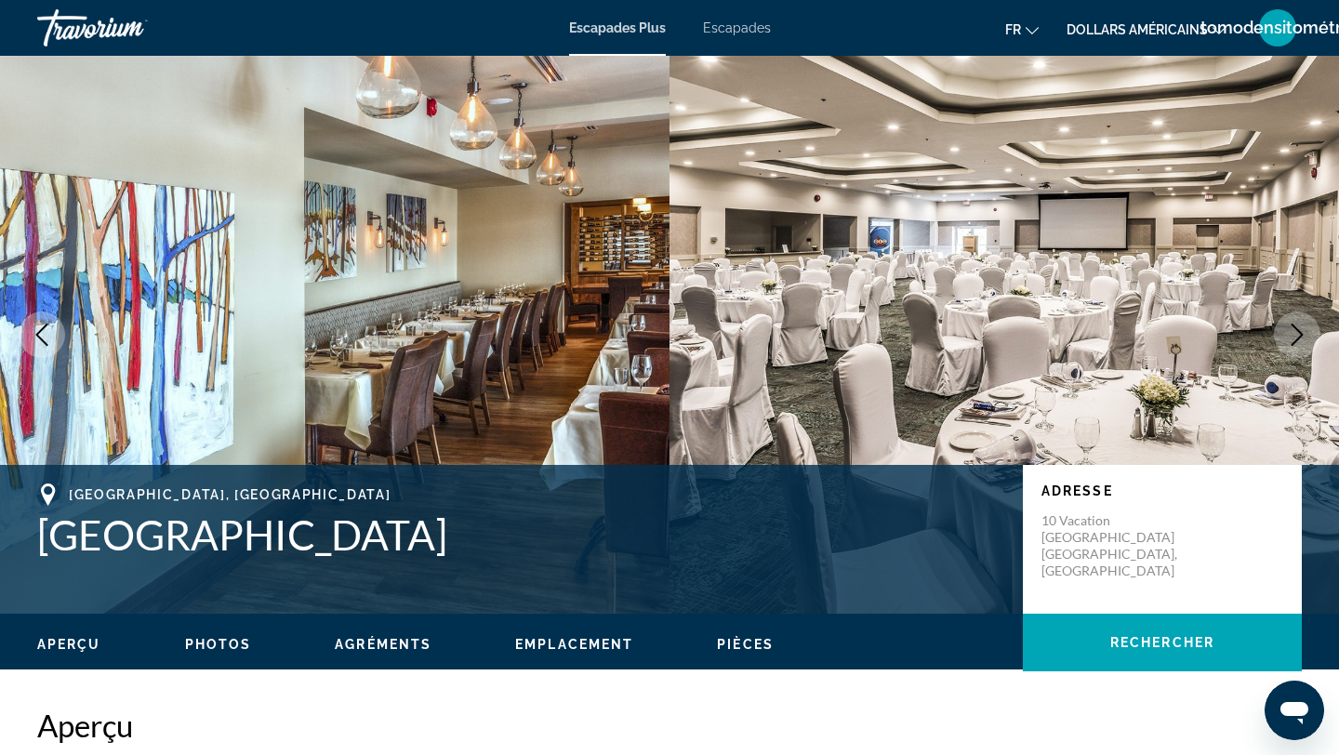
click at [1308, 315] on button "Next image" at bounding box center [1297, 335] width 46 height 46
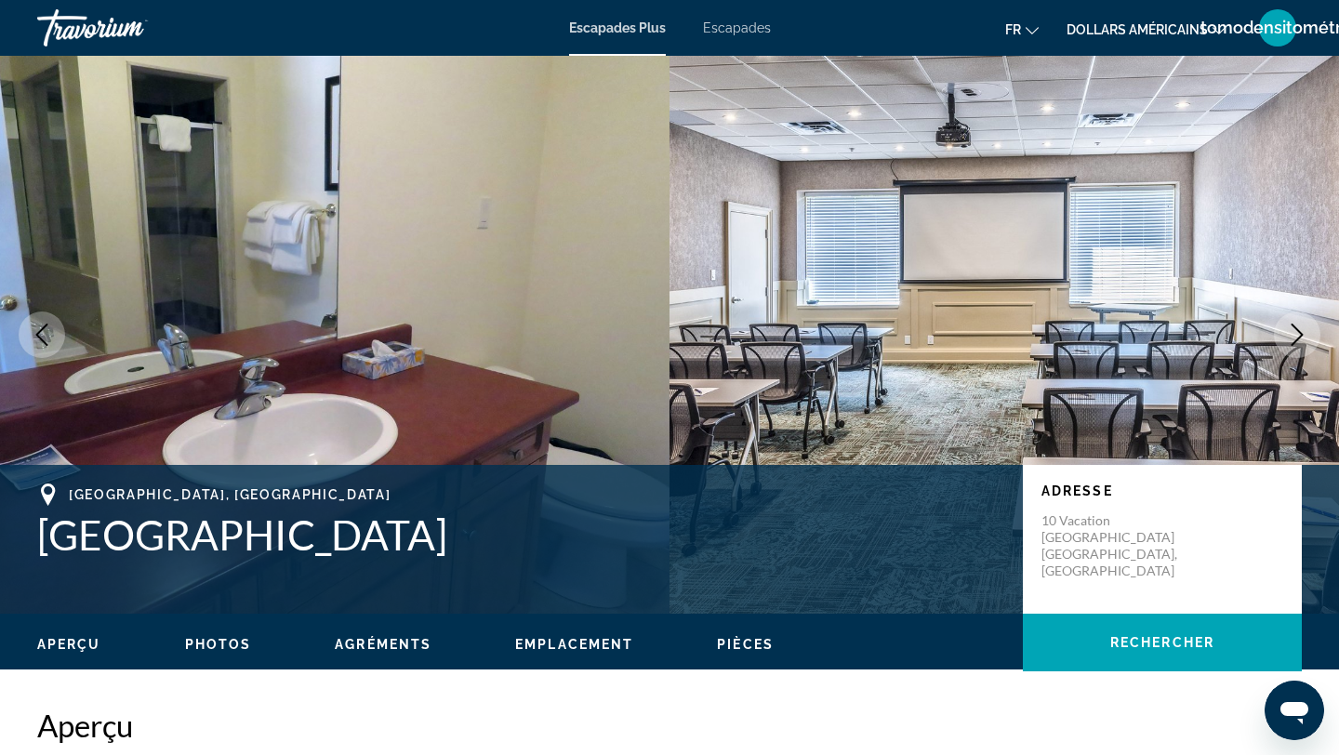
click at [1308, 312] on img "Contenu principal" at bounding box center [1003, 335] width 669 height 558
click at [1304, 321] on button "Next image" at bounding box center [1297, 335] width 46 height 46
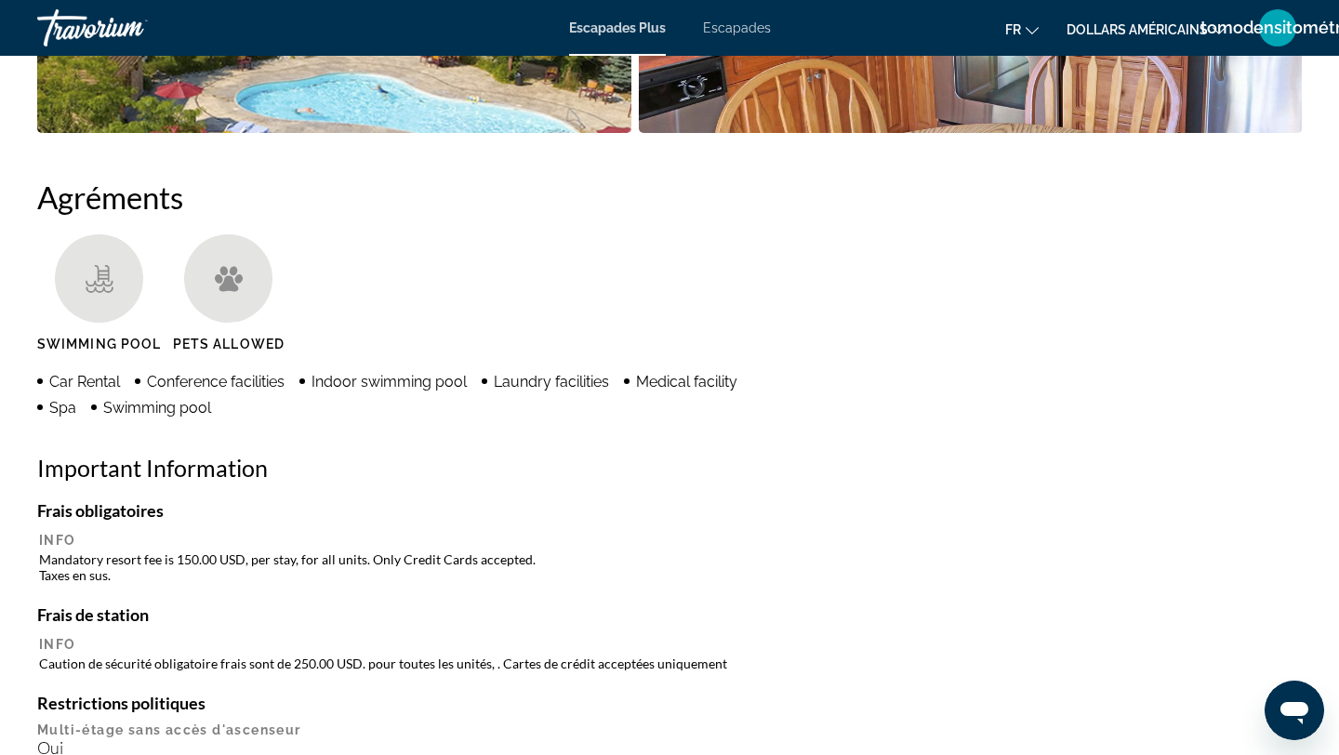
scroll to position [1385, 0]
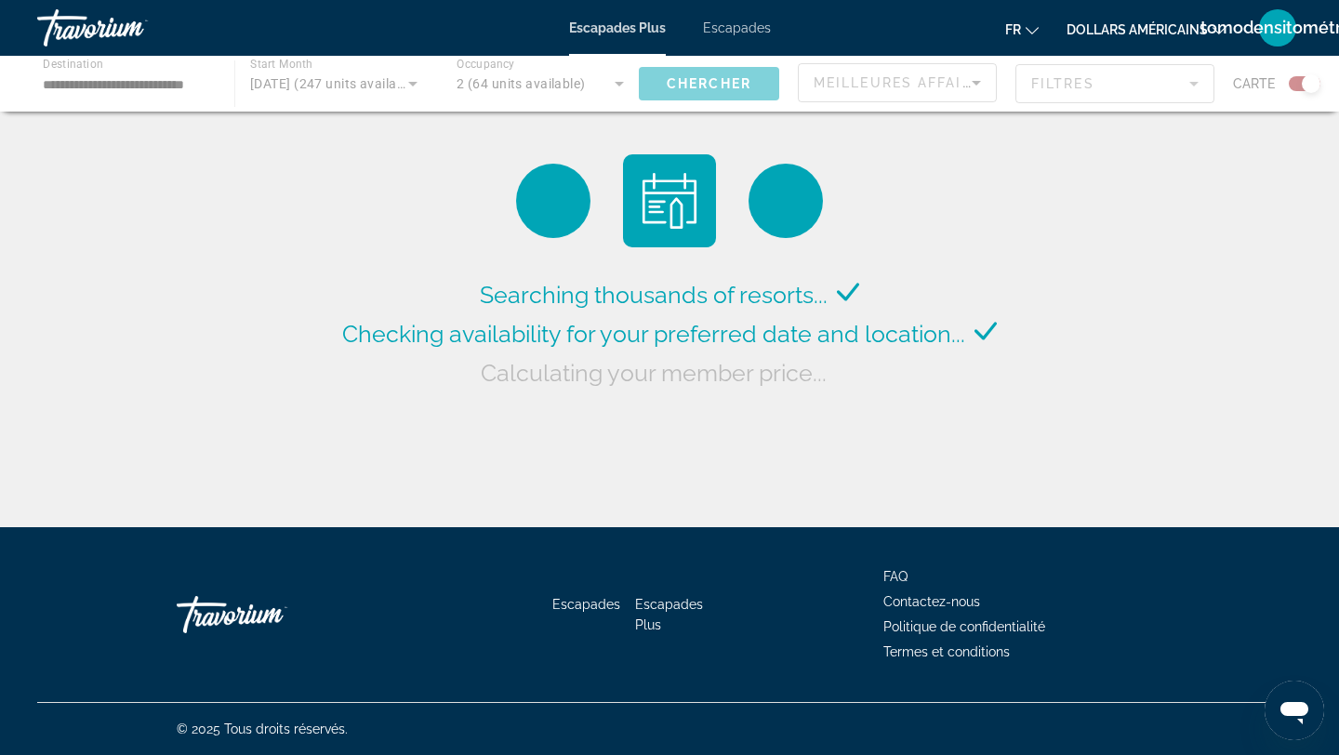
click at [765, 33] on font "Escapades" at bounding box center [737, 27] width 68 height 15
